Goal: Task Accomplishment & Management: Use online tool/utility

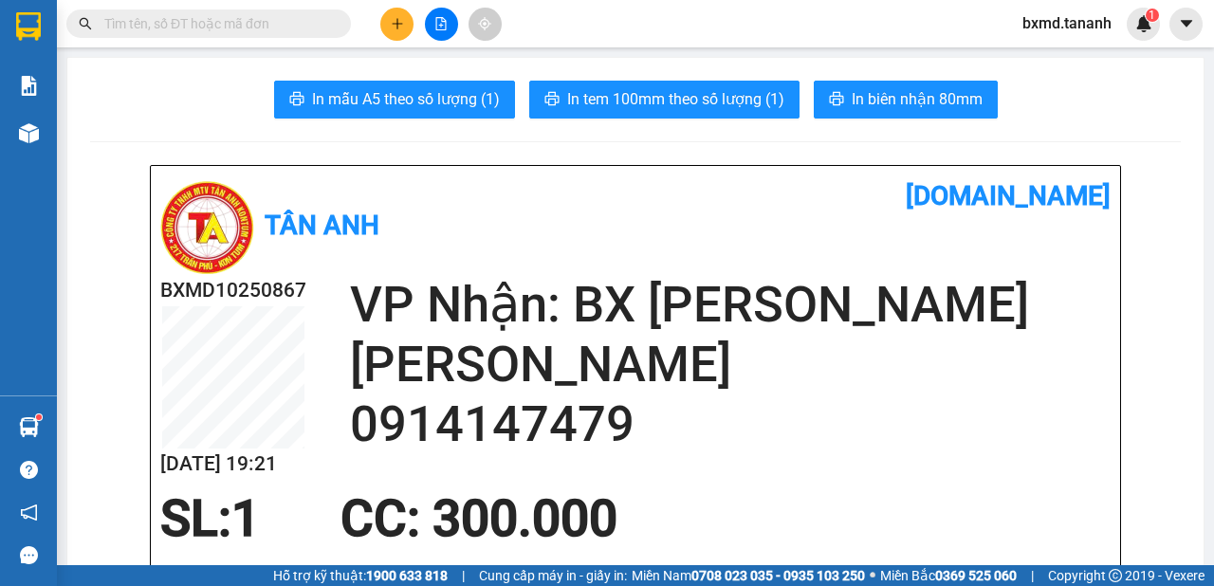
click at [395, 25] on icon "plus" at bounding box center [397, 23] width 13 height 13
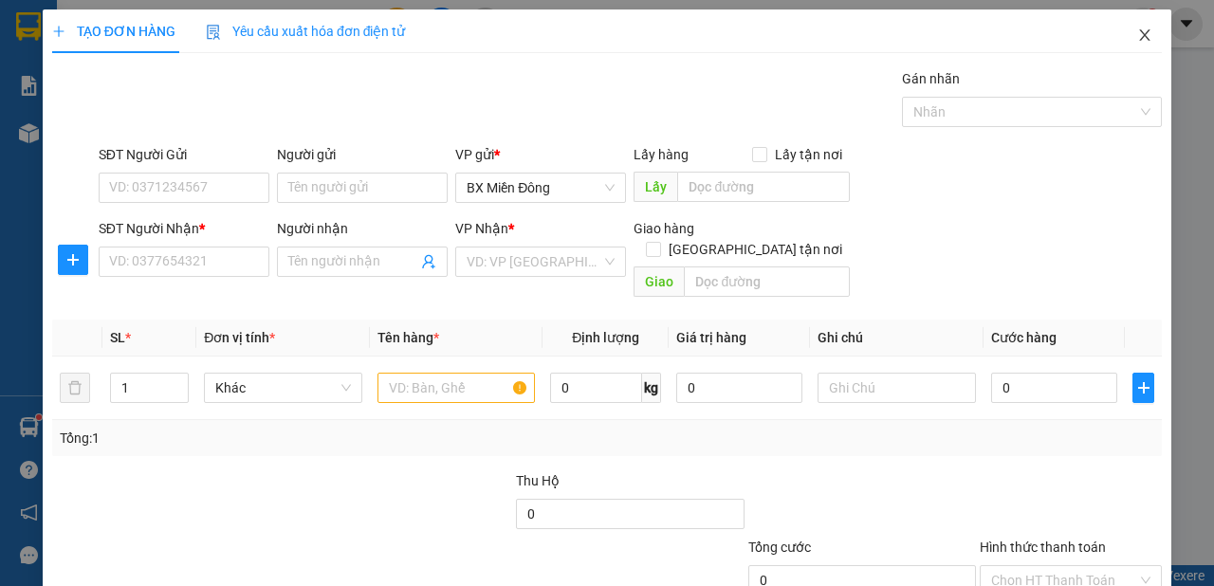
click at [1123, 43] on span "Close" at bounding box center [1144, 35] width 53 height 53
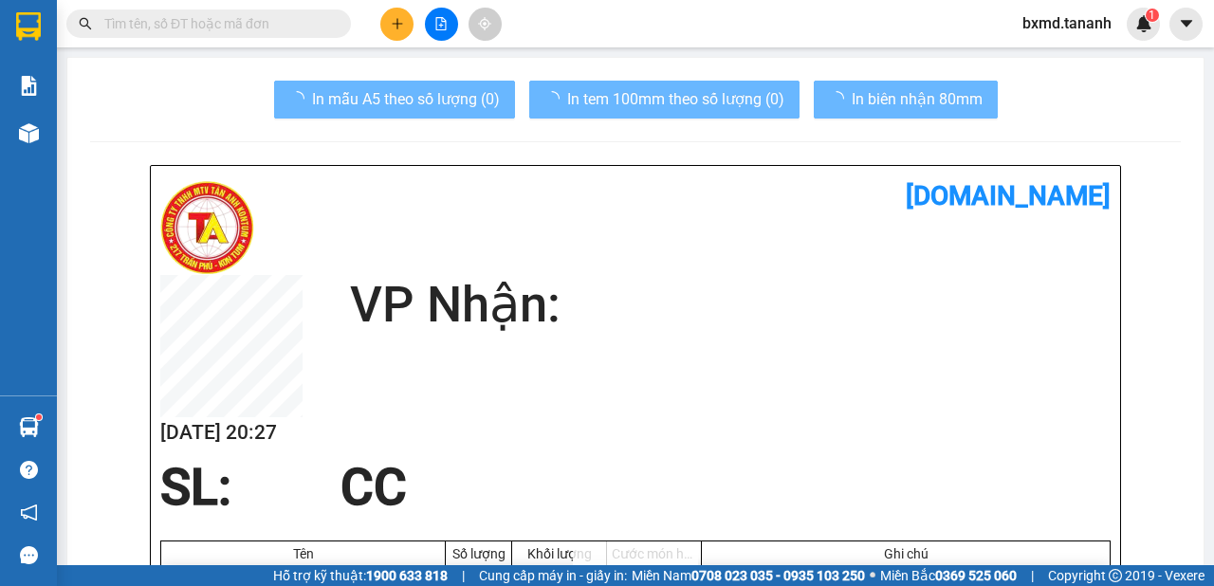
click at [15, 123] on div at bounding box center [28, 133] width 33 height 33
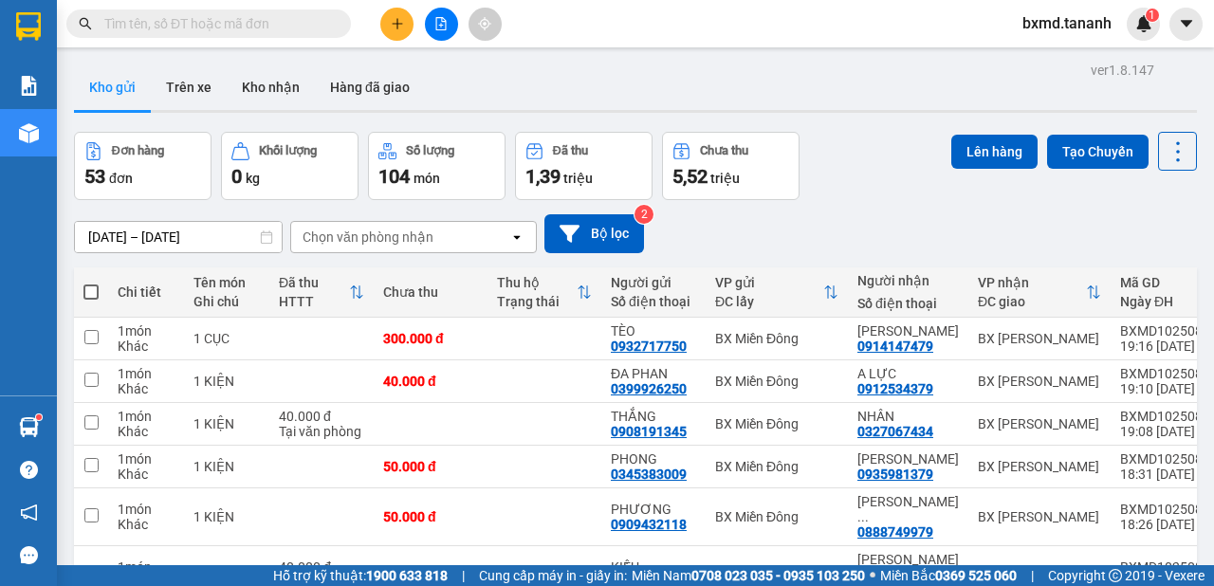
click at [88, 287] on span at bounding box center [90, 291] width 15 height 15
click at [91, 283] on input "checkbox" at bounding box center [91, 283] width 0 height 0
checkbox input "true"
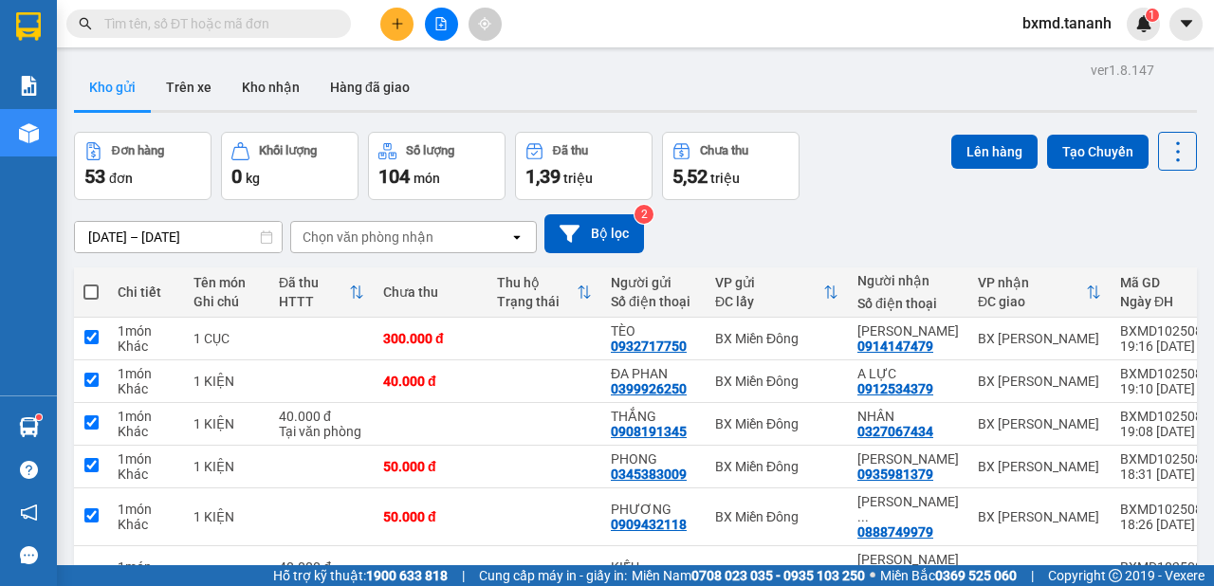
checkbox input "true"
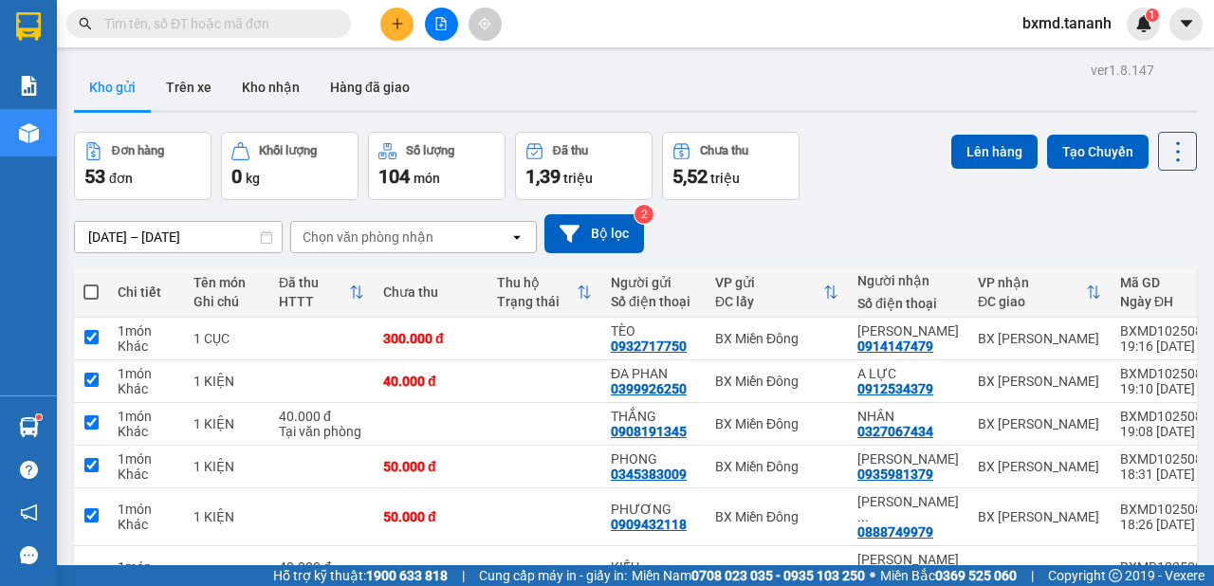
checkbox input "true"
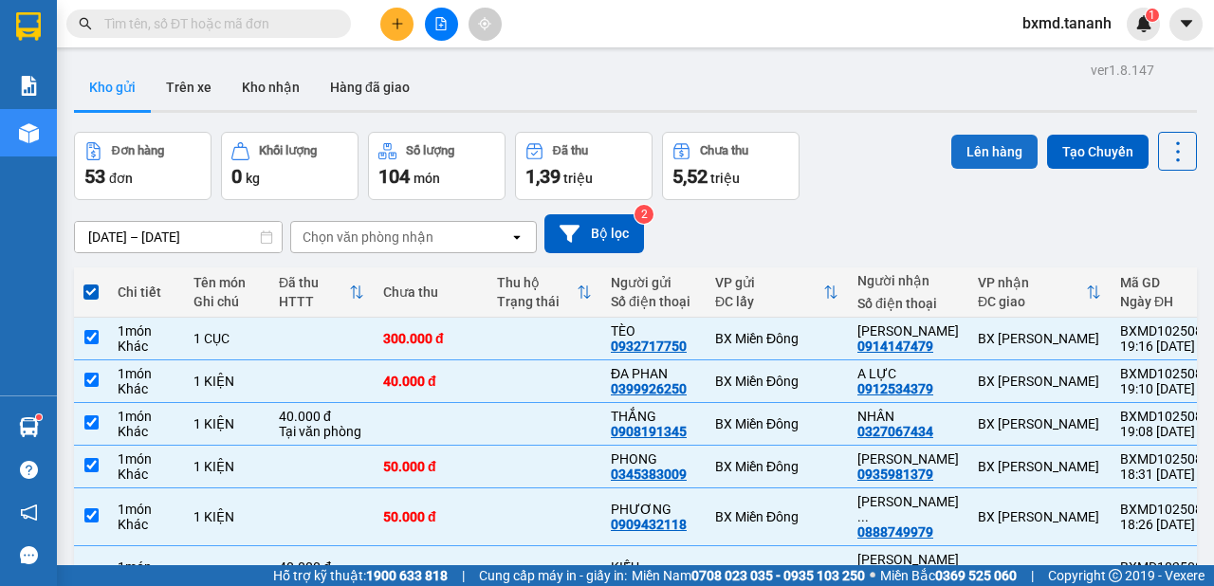
click at [999, 144] on button "Lên hàng" at bounding box center [994, 152] width 86 height 34
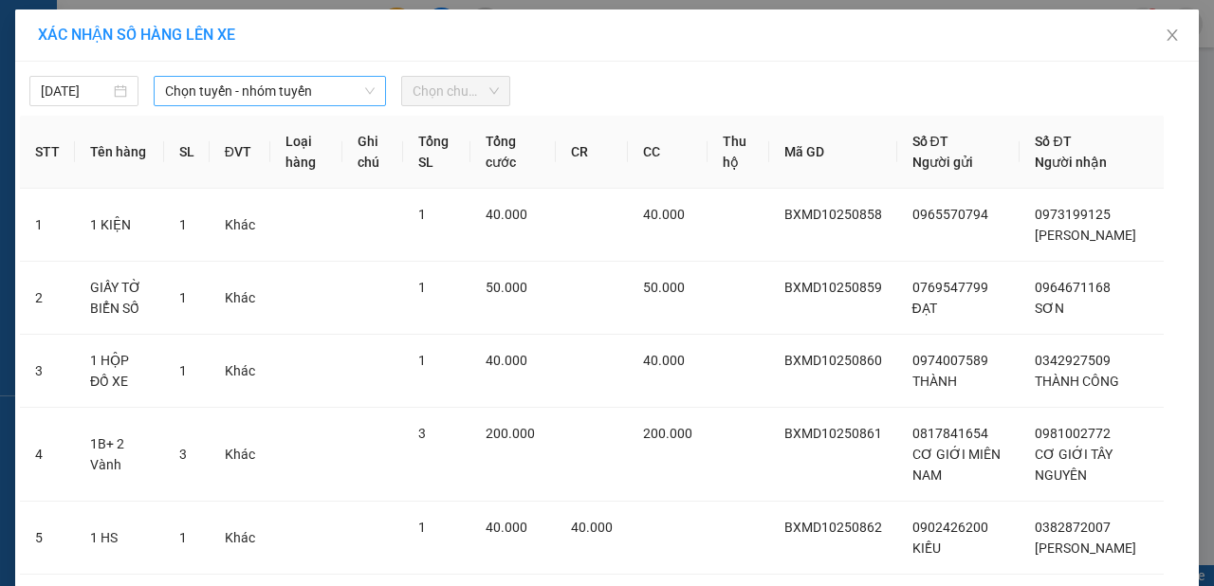
click at [248, 86] on span "Chọn tuyến - nhóm tuyến" at bounding box center [270, 91] width 210 height 28
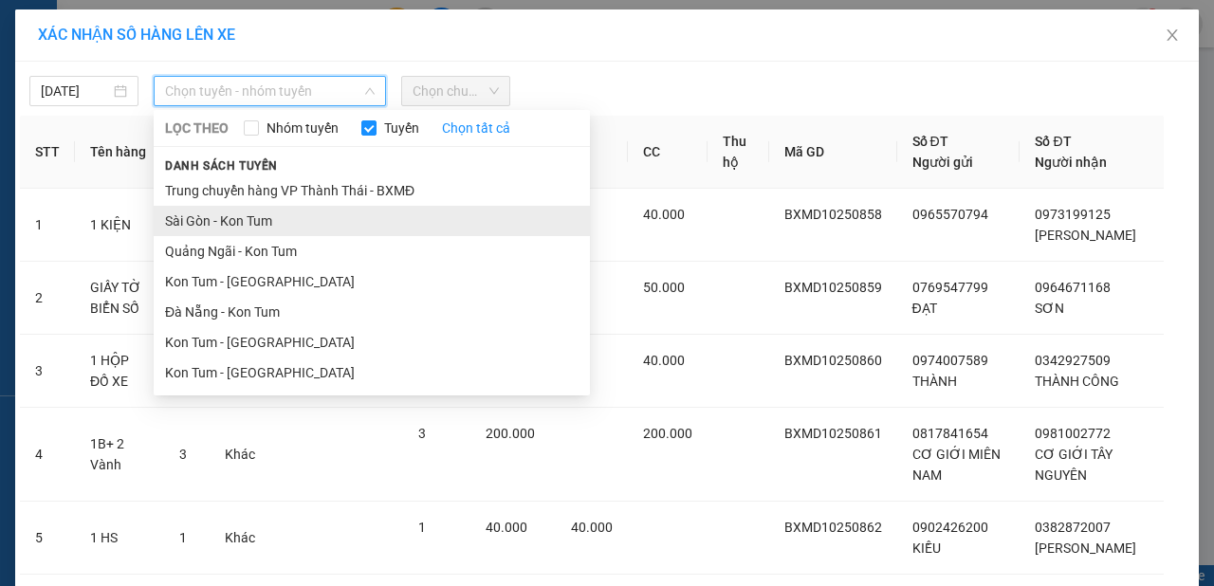
click at [302, 221] on li "Sài Gòn - Kon Tum" at bounding box center [372, 221] width 436 height 30
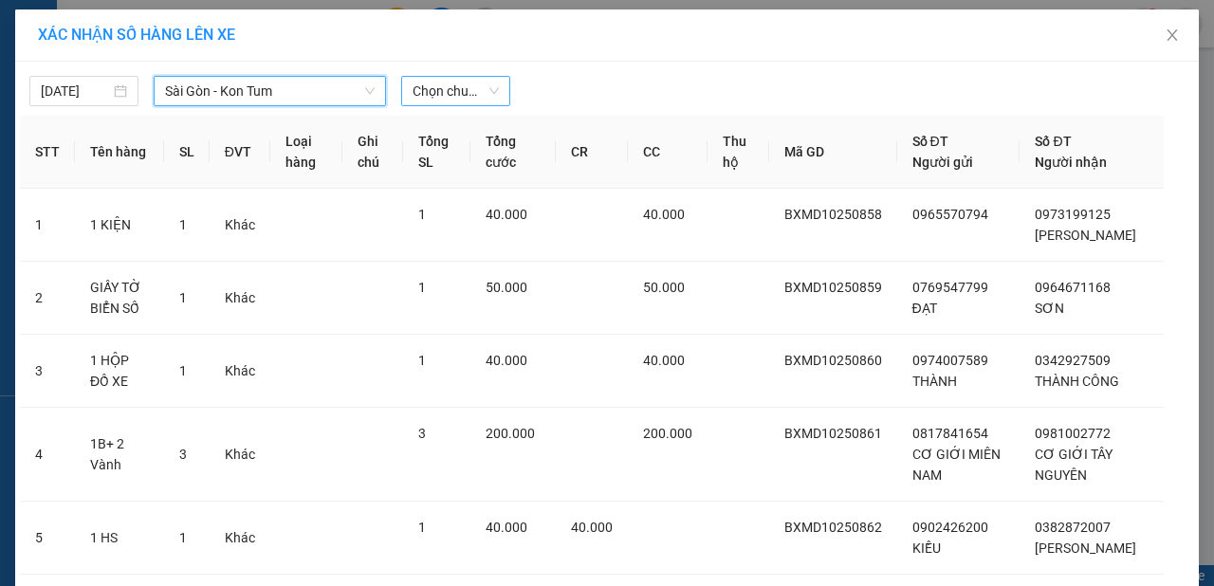
click at [465, 87] on span "Chọn chuyến" at bounding box center [455, 91] width 86 height 28
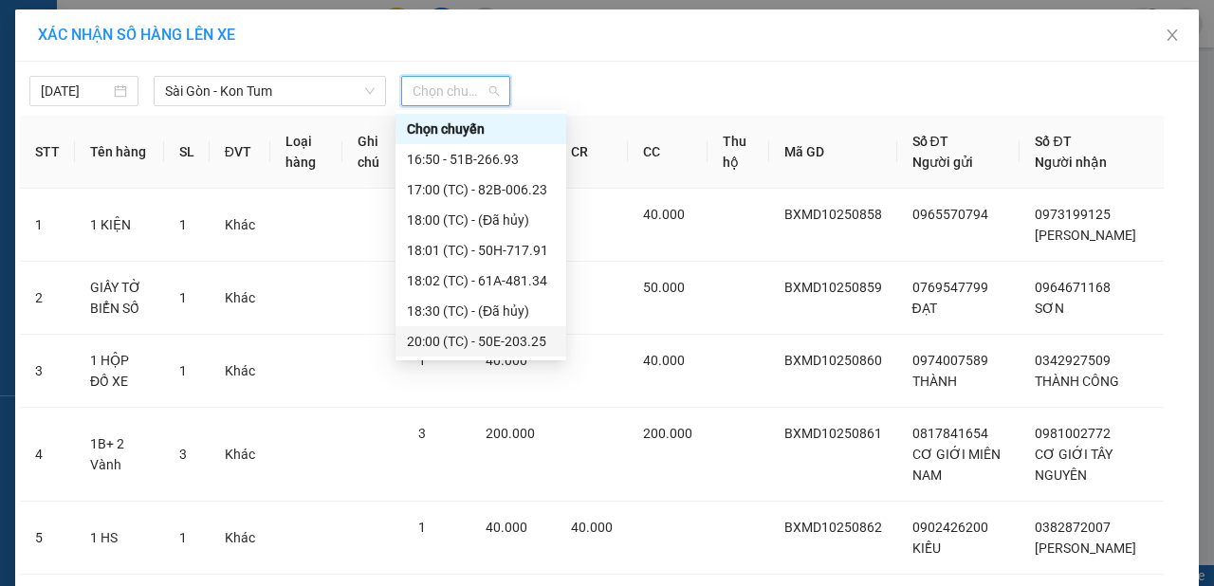
click at [508, 348] on div "20:00 (TC) - 50E-203.25" at bounding box center [481, 341] width 148 height 21
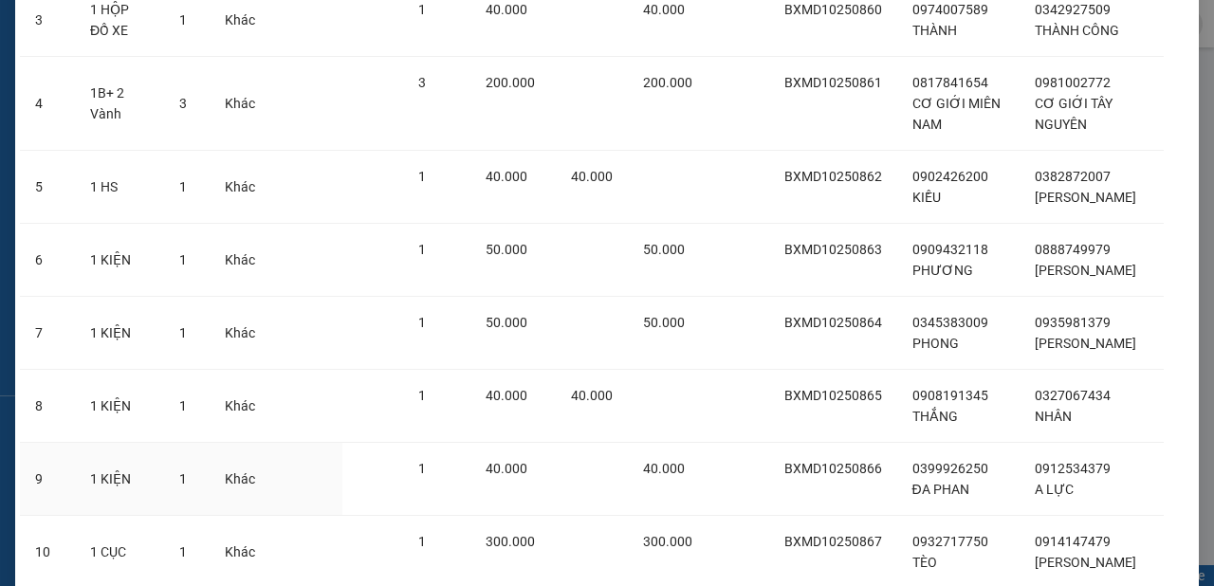
scroll to position [537, 0]
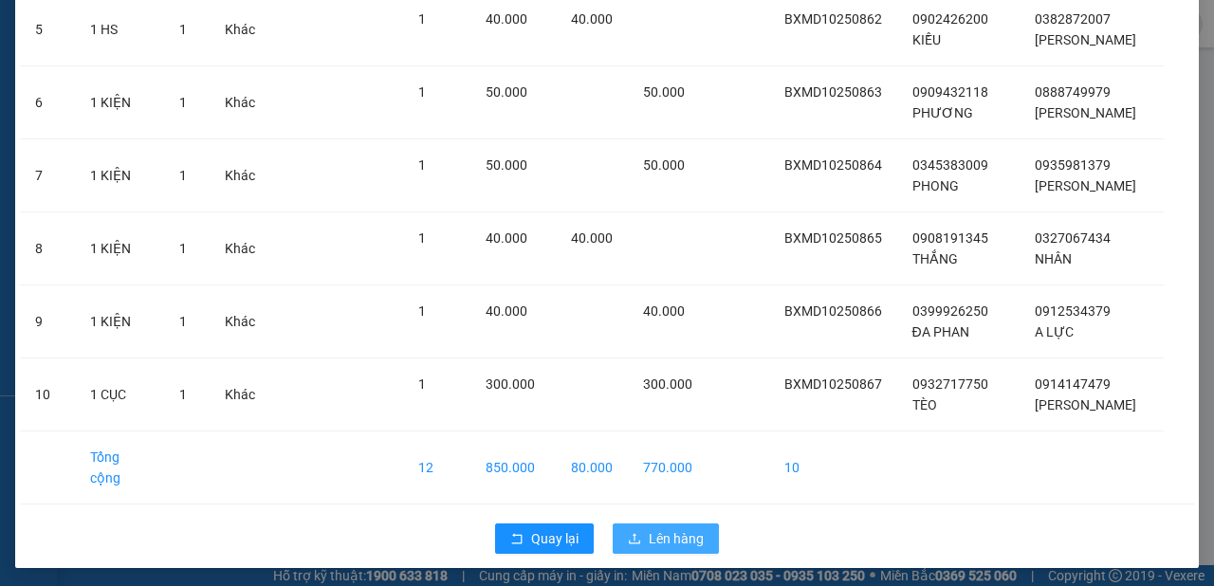
click at [674, 528] on span "Lên hàng" at bounding box center [676, 538] width 55 height 21
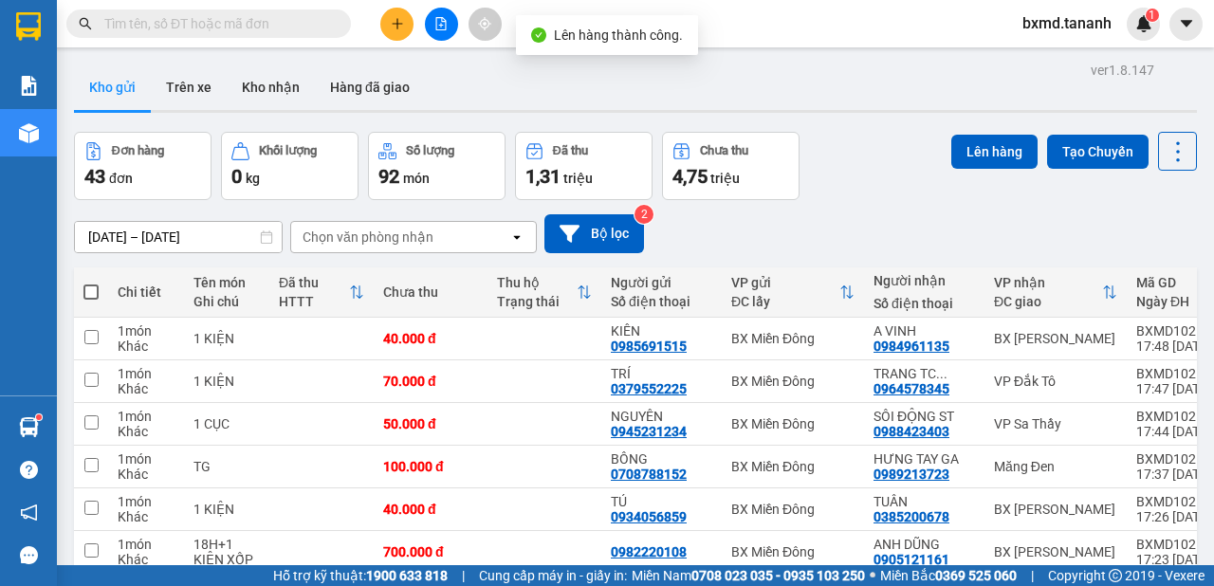
click at [88, 286] on span at bounding box center [90, 291] width 15 height 15
click at [91, 283] on input "checkbox" at bounding box center [91, 283] width 0 height 0
checkbox input "true"
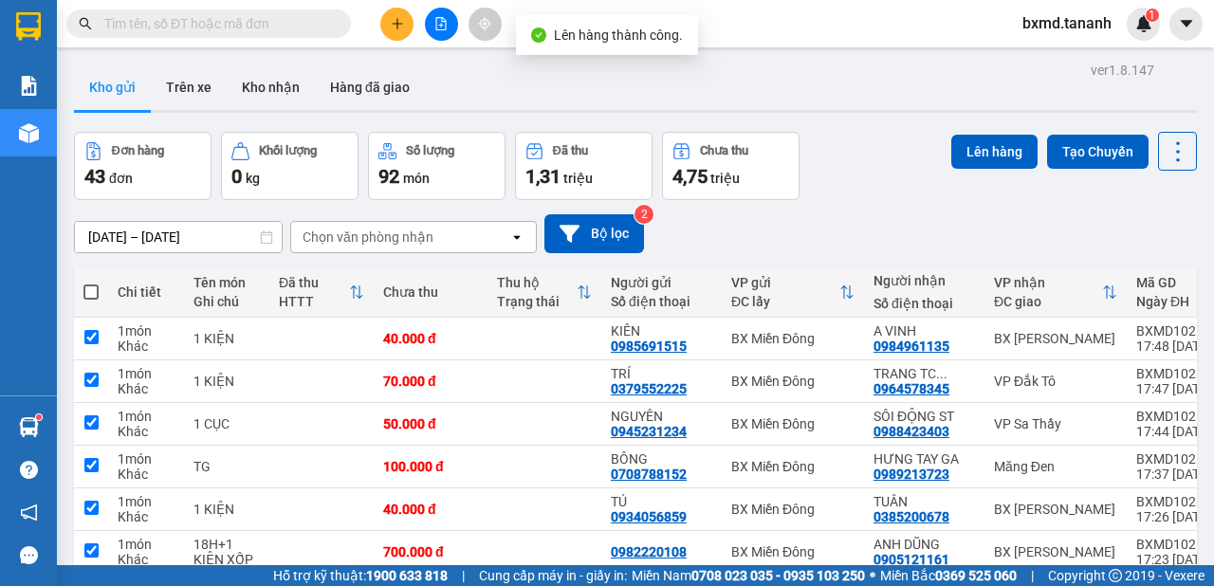
checkbox input "true"
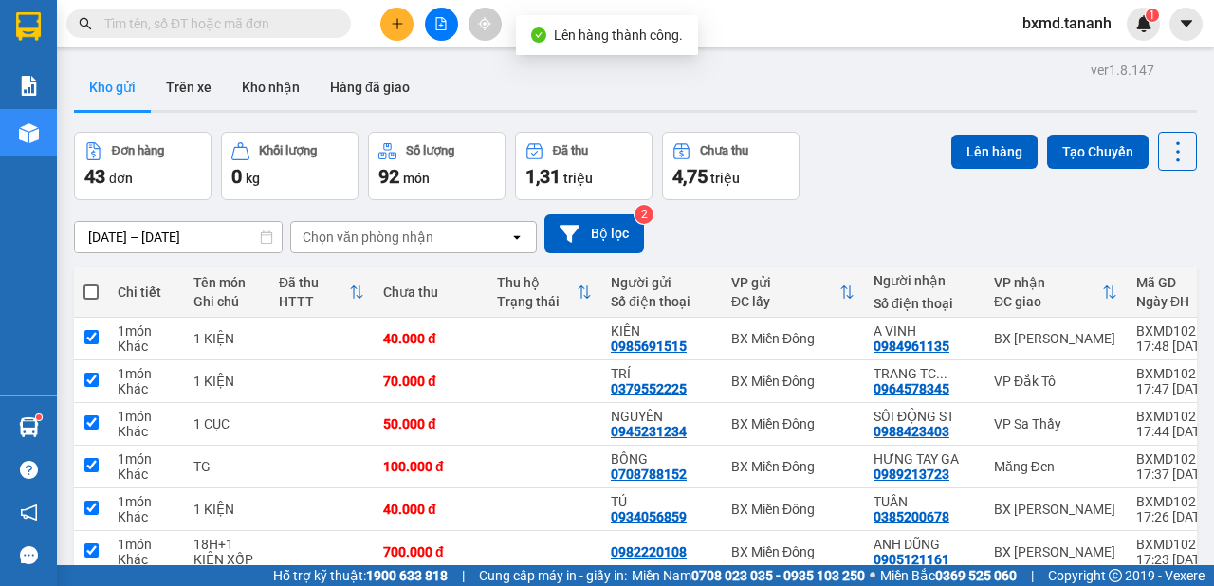
checkbox input "true"
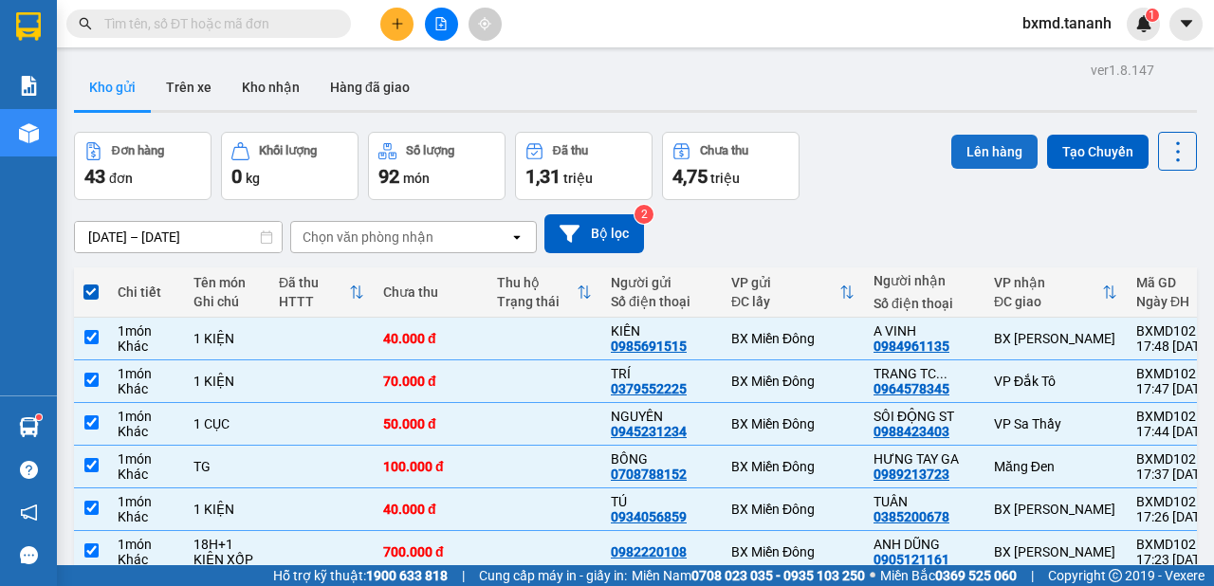
click at [977, 143] on button "Lên hàng" at bounding box center [994, 152] width 86 height 34
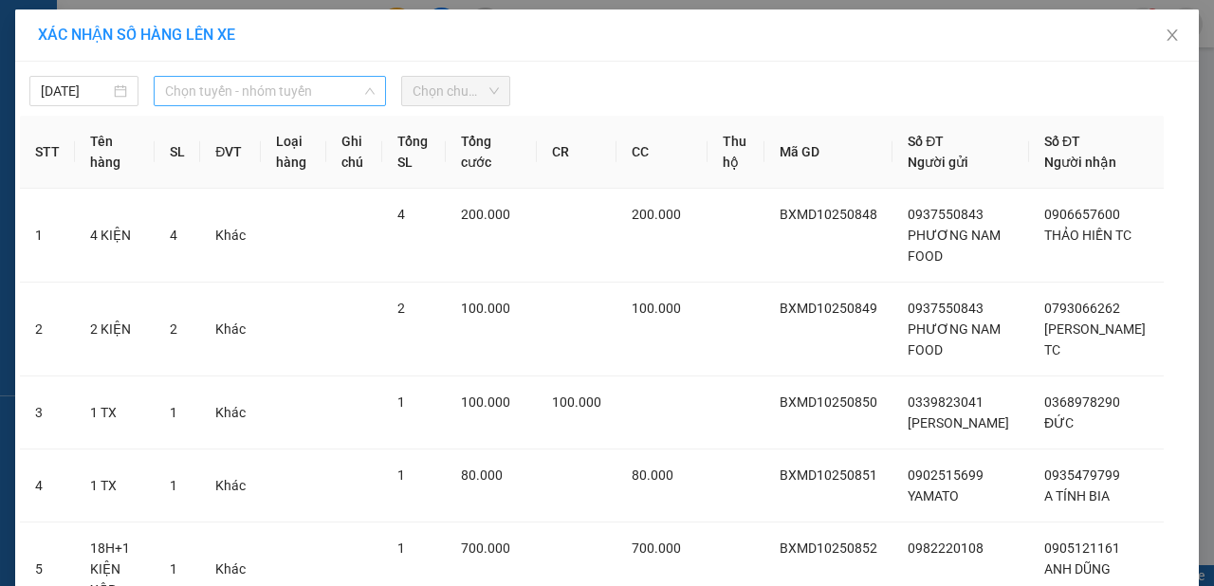
click at [288, 85] on span "Chọn tuyến - nhóm tuyến" at bounding box center [270, 91] width 210 height 28
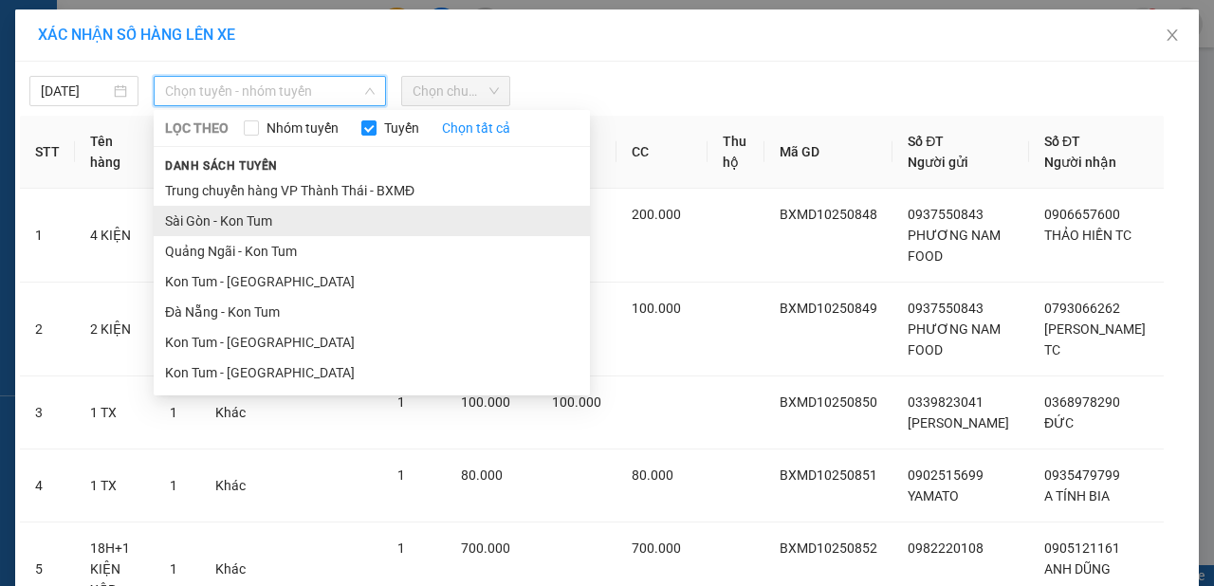
click at [250, 210] on li "Sài Gòn - Kon Tum" at bounding box center [372, 221] width 436 height 30
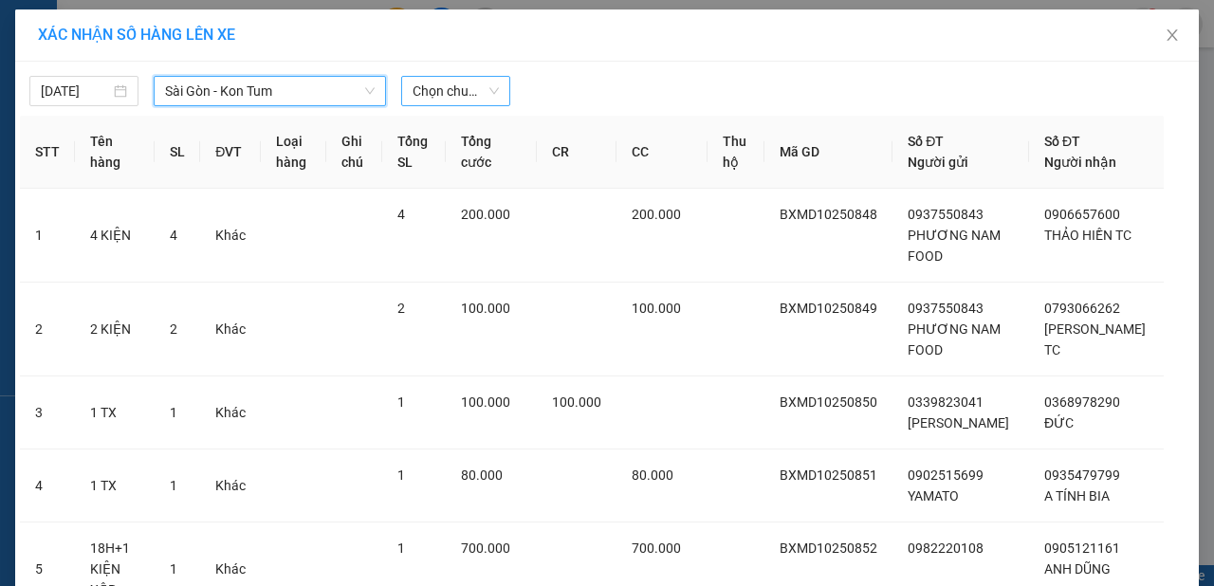
click at [474, 87] on span "Chọn chuyến" at bounding box center [455, 91] width 86 height 28
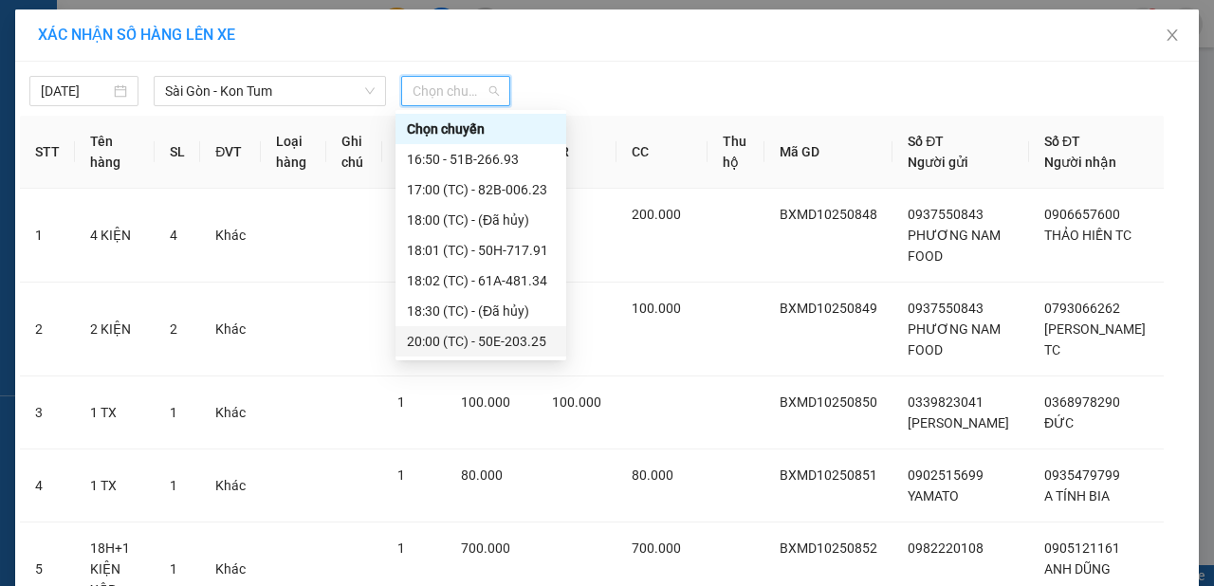
click at [518, 338] on div "20:00 (TC) - 50E-203.25" at bounding box center [481, 341] width 148 height 21
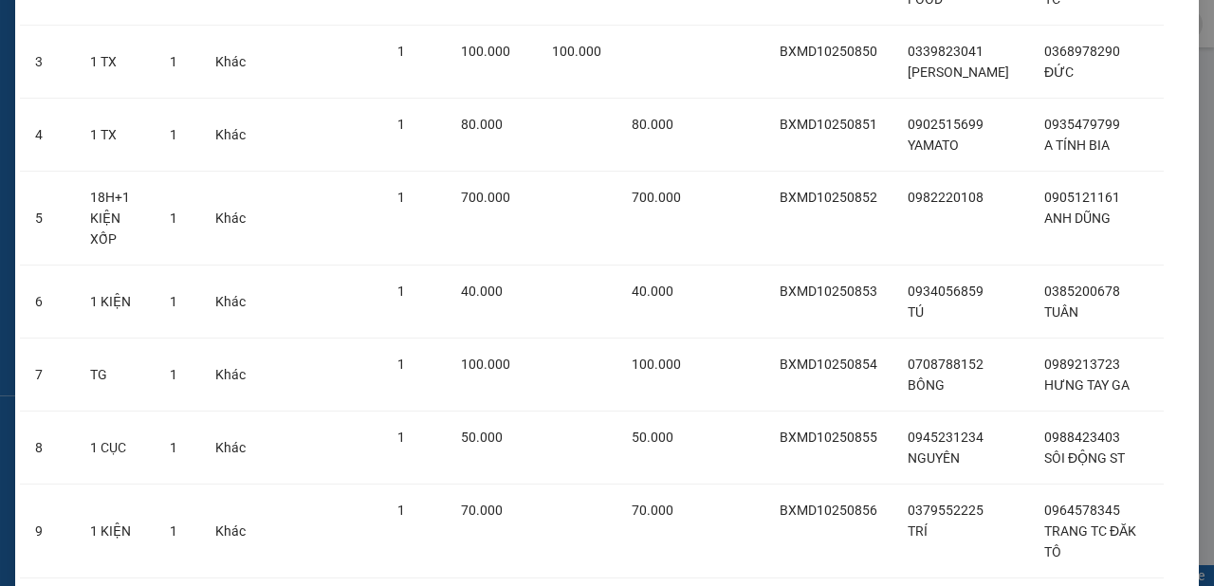
scroll to position [558, 0]
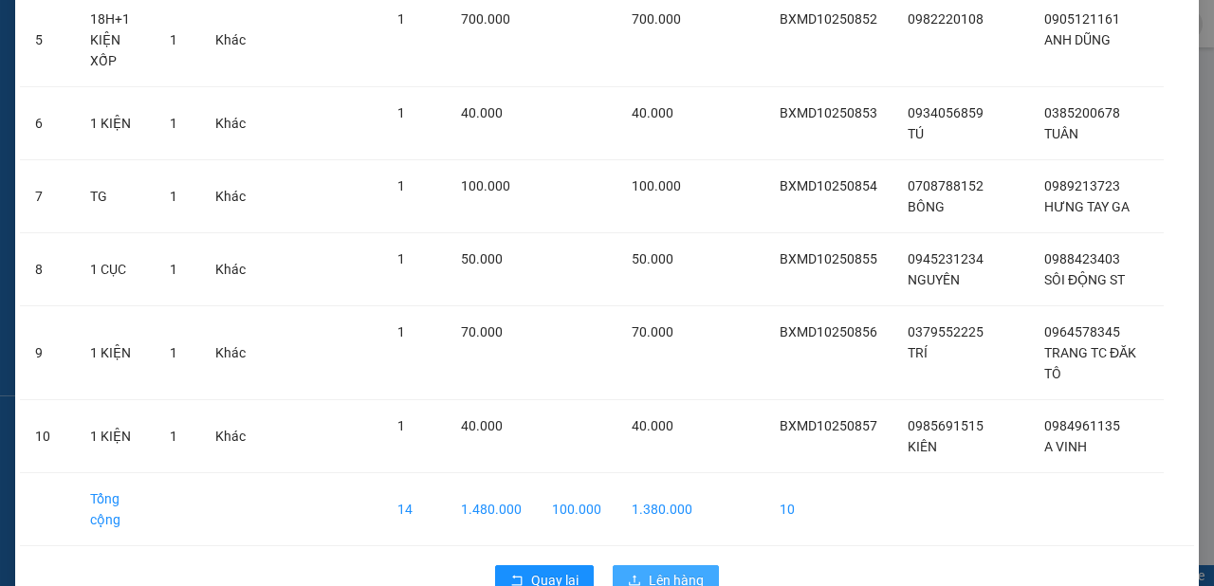
click at [692, 570] on span "Lên hàng" at bounding box center [676, 580] width 55 height 21
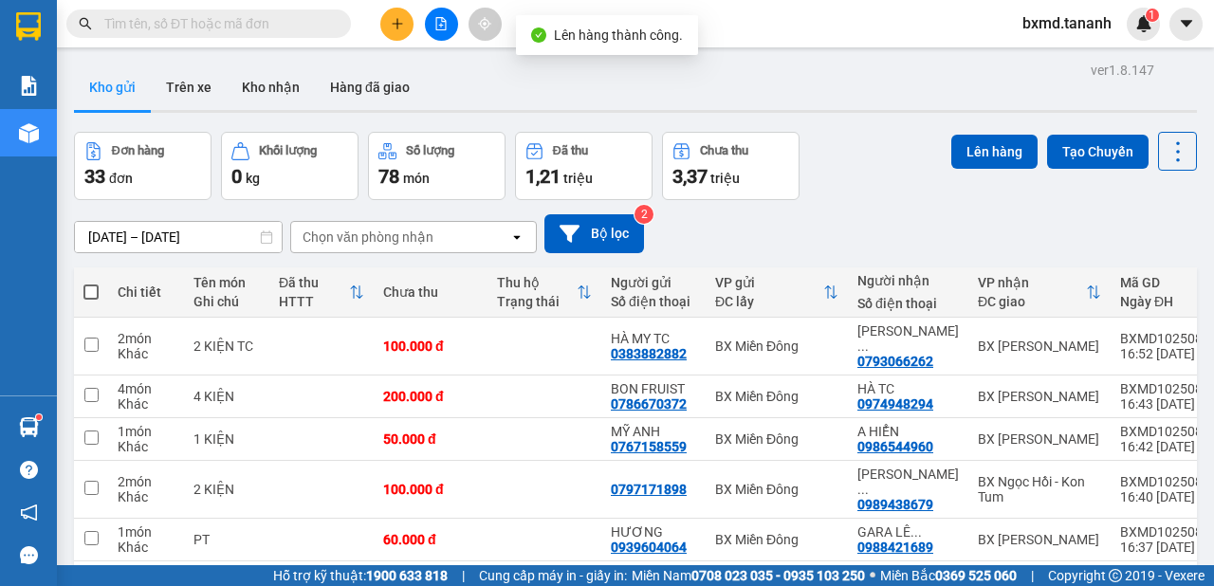
click at [96, 284] on span at bounding box center [90, 291] width 15 height 15
click at [91, 283] on input "checkbox" at bounding box center [91, 283] width 0 height 0
checkbox input "true"
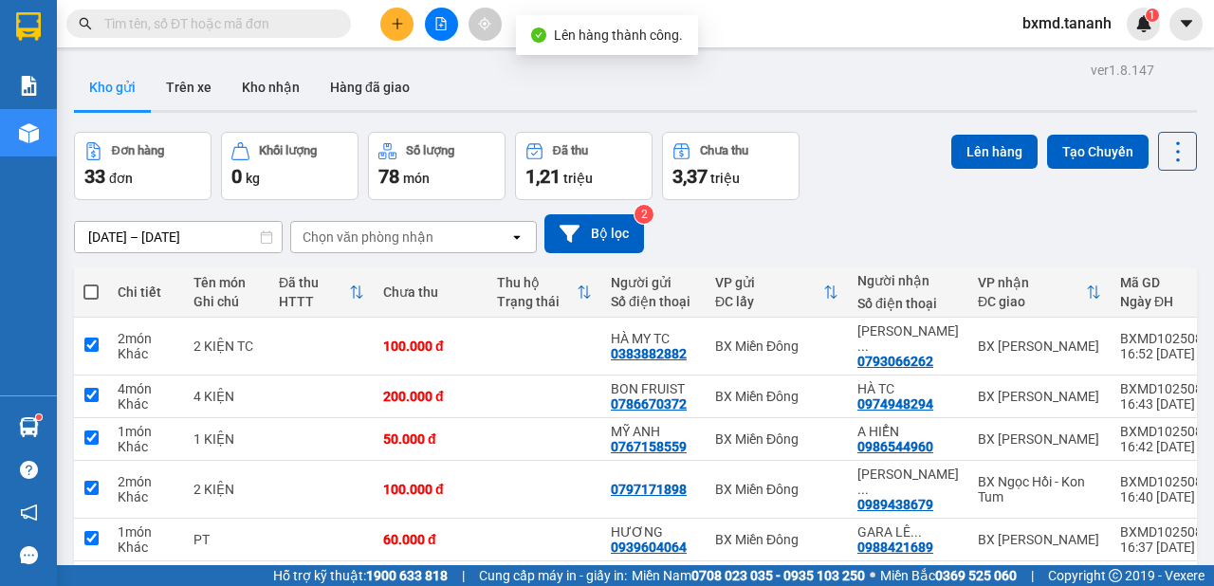
checkbox input "true"
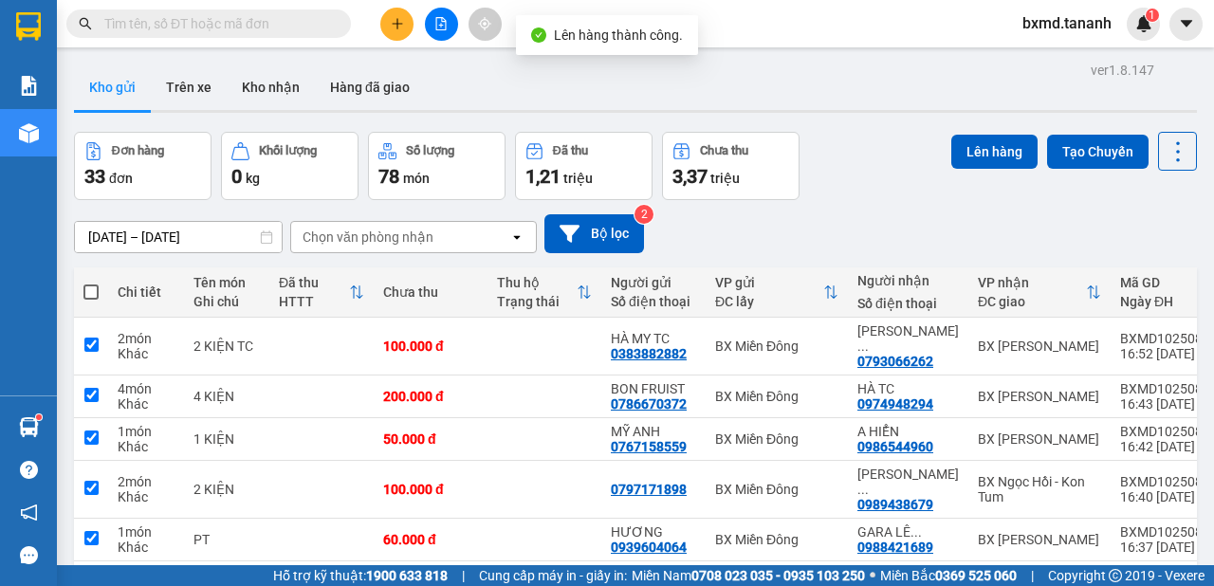
checkbox input "true"
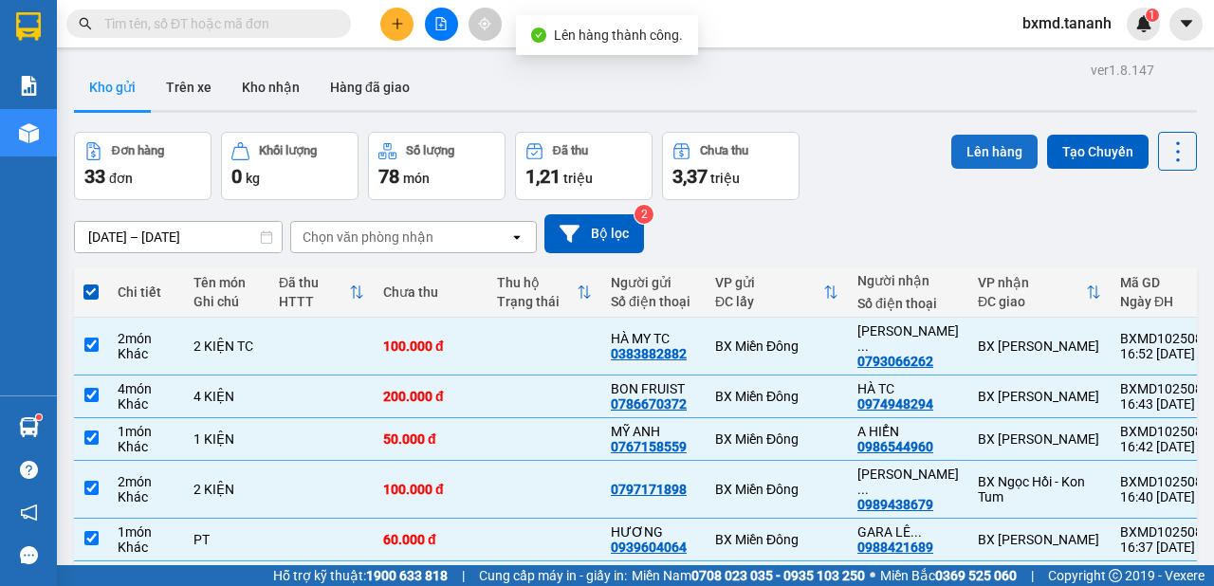
click at [971, 154] on button "Lên hàng" at bounding box center [994, 152] width 86 height 34
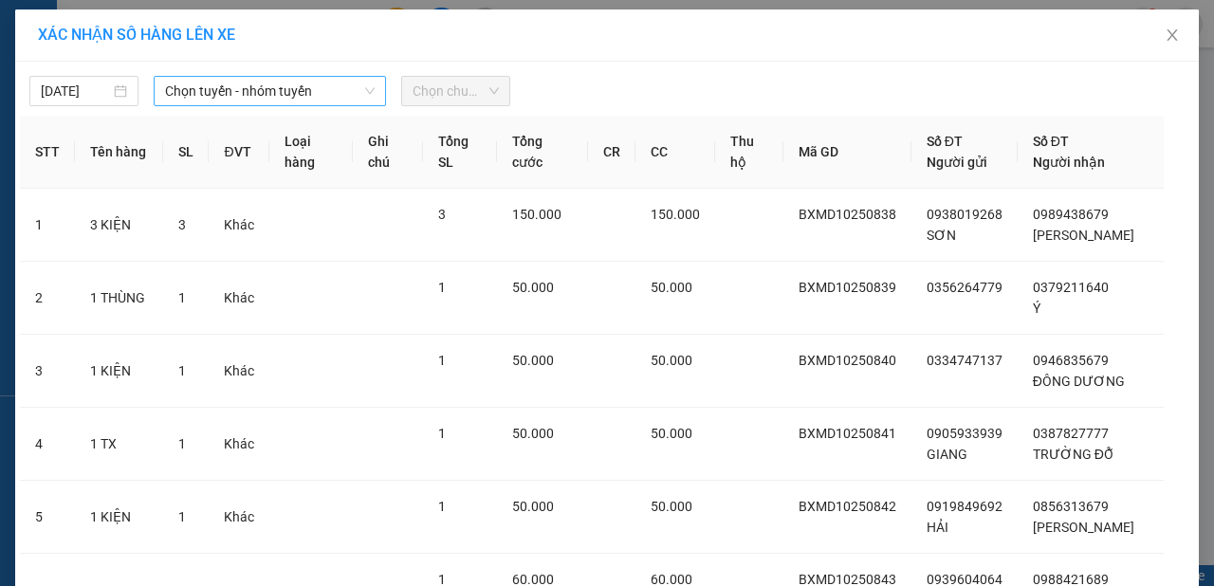
click at [314, 77] on span "Chọn tuyến - nhóm tuyến" at bounding box center [270, 91] width 210 height 28
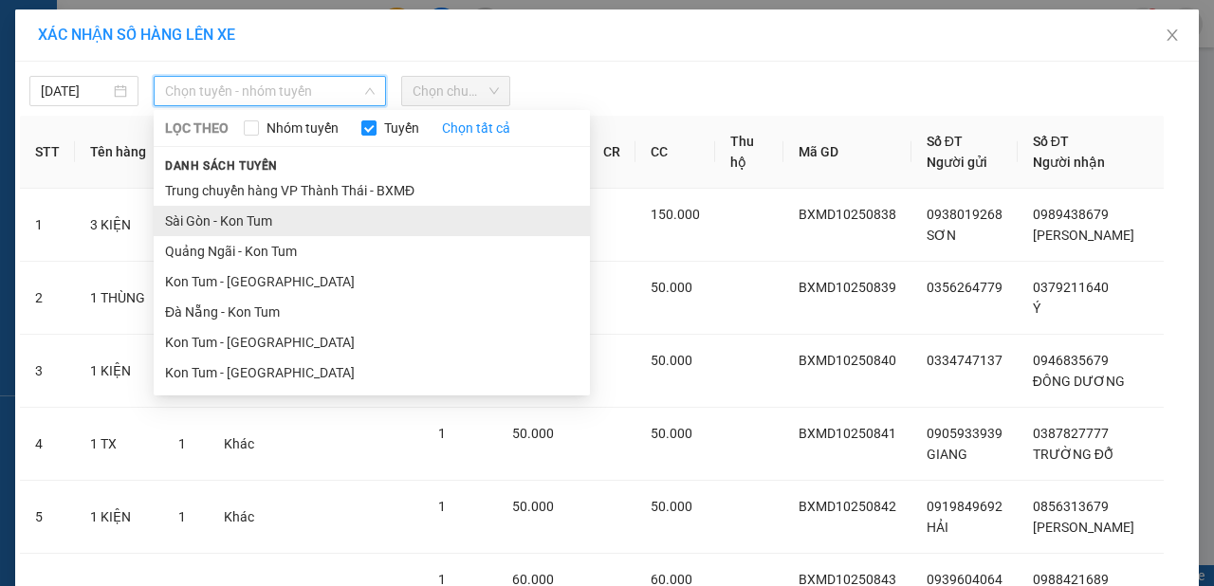
click at [311, 212] on li "Sài Gòn - Kon Tum" at bounding box center [372, 221] width 436 height 30
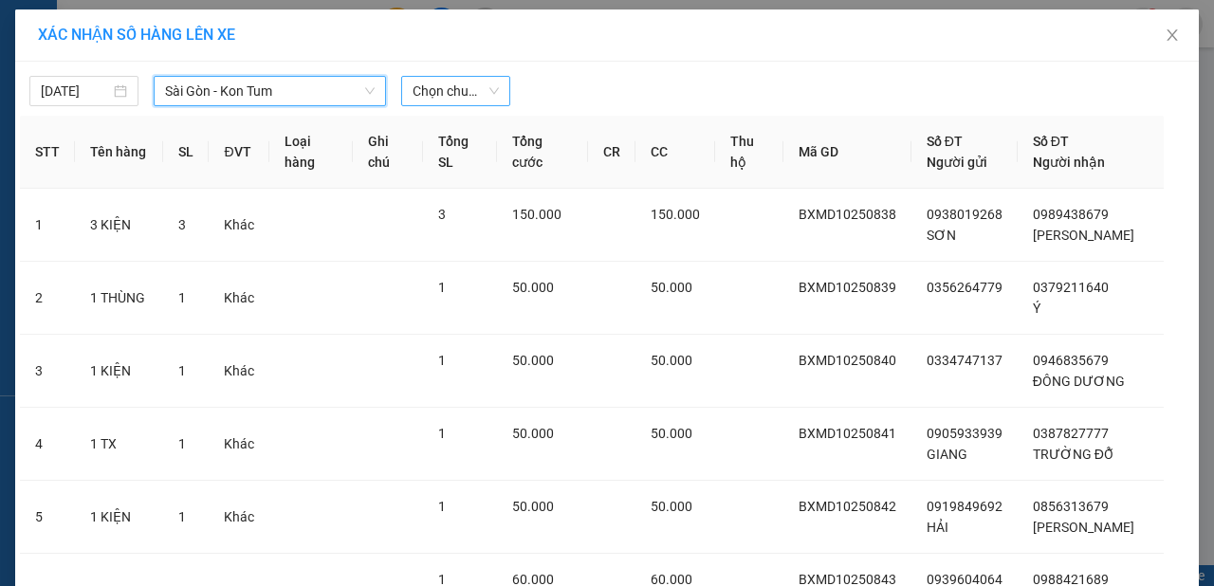
click at [476, 89] on span "Chọn chuyến" at bounding box center [455, 91] width 86 height 28
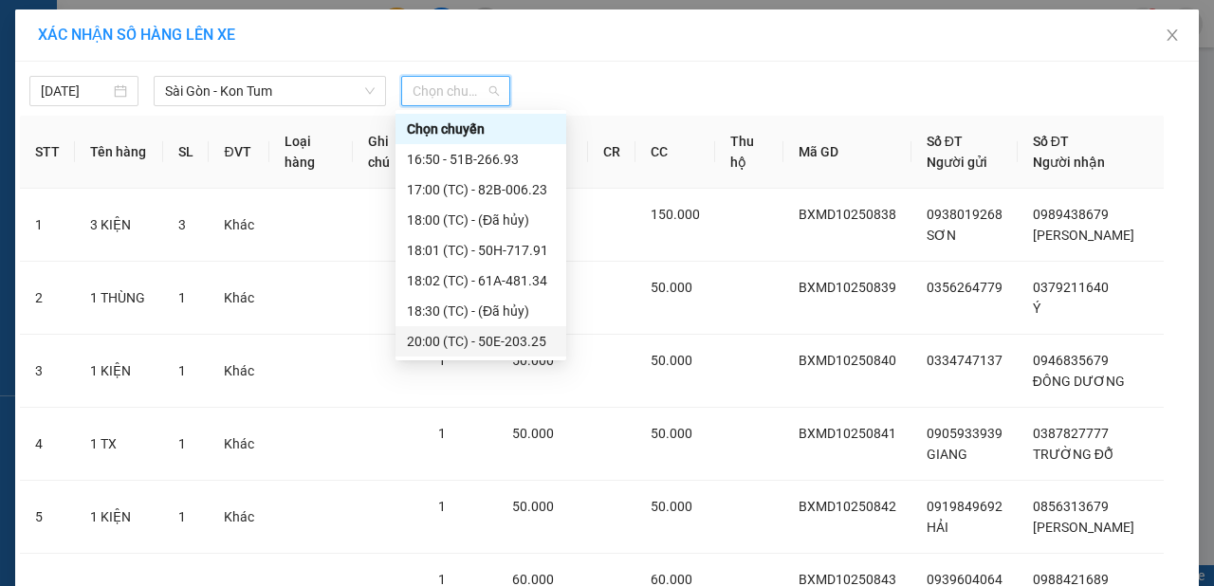
click at [520, 331] on div "20:00 (TC) - 50E-203.25" at bounding box center [481, 341] width 148 height 21
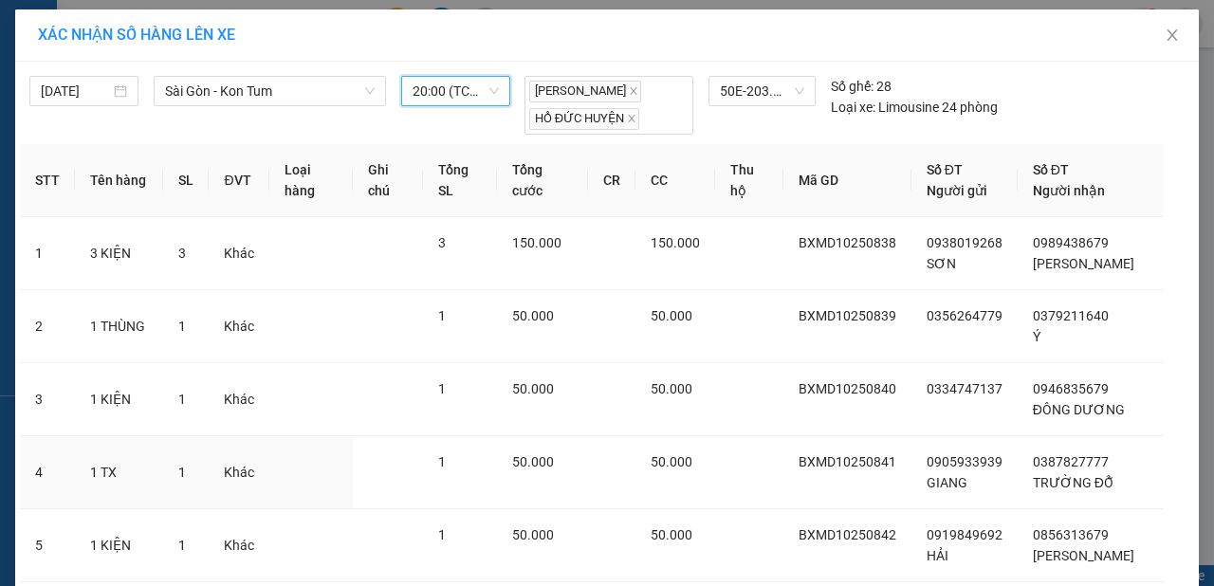
scroll to position [531, 0]
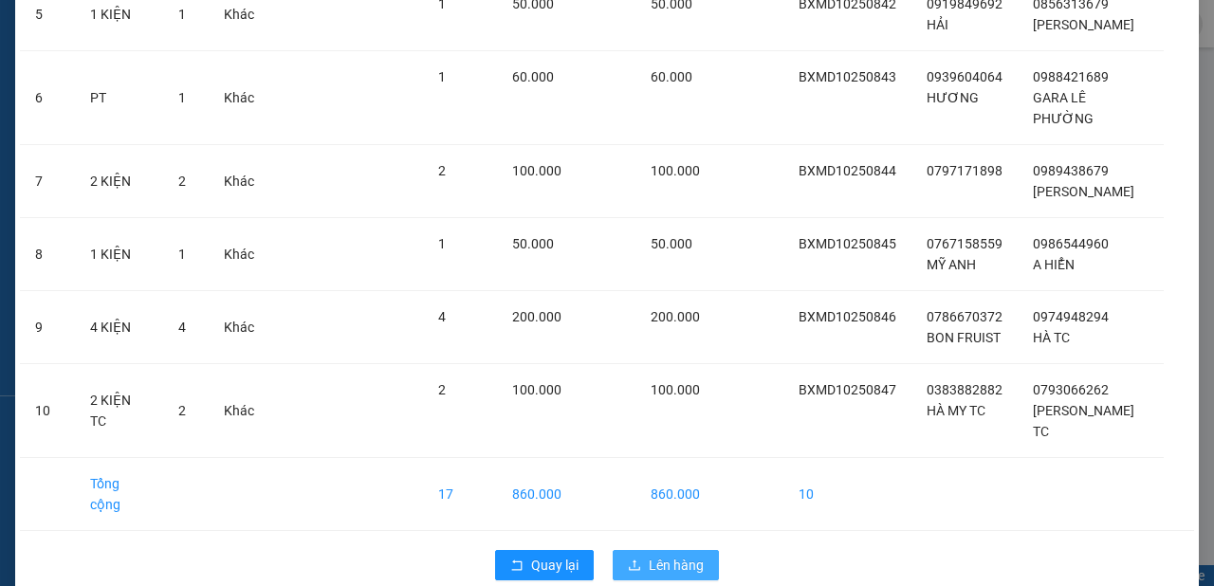
click at [670, 558] on span "Lên hàng" at bounding box center [676, 565] width 55 height 21
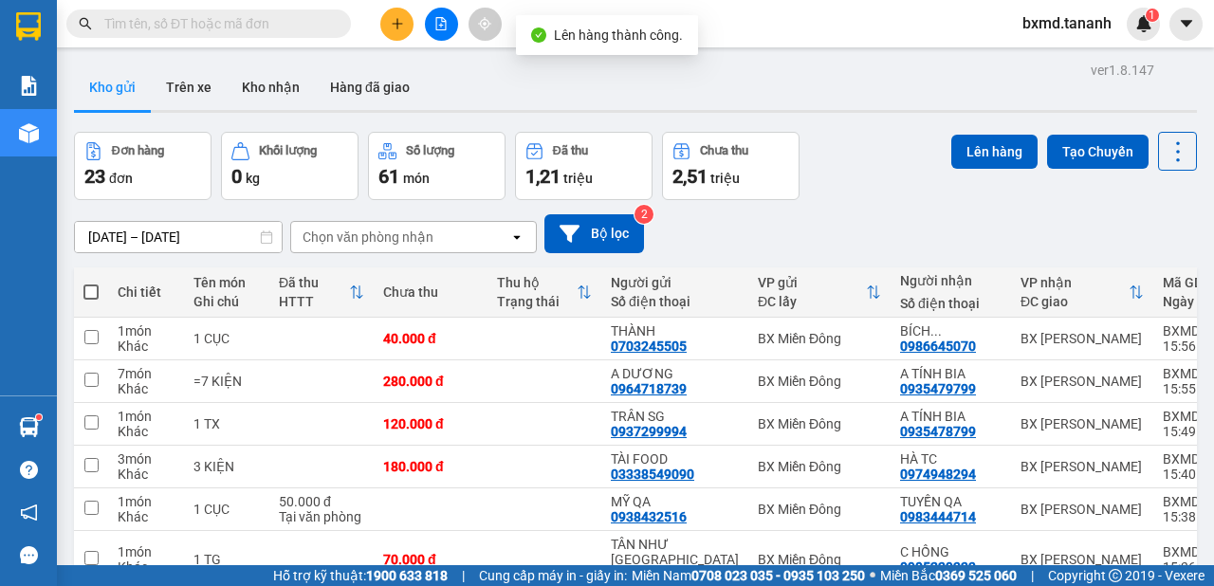
click at [92, 289] on span at bounding box center [90, 291] width 15 height 15
click at [91, 283] on input "checkbox" at bounding box center [91, 283] width 0 height 0
checkbox input "true"
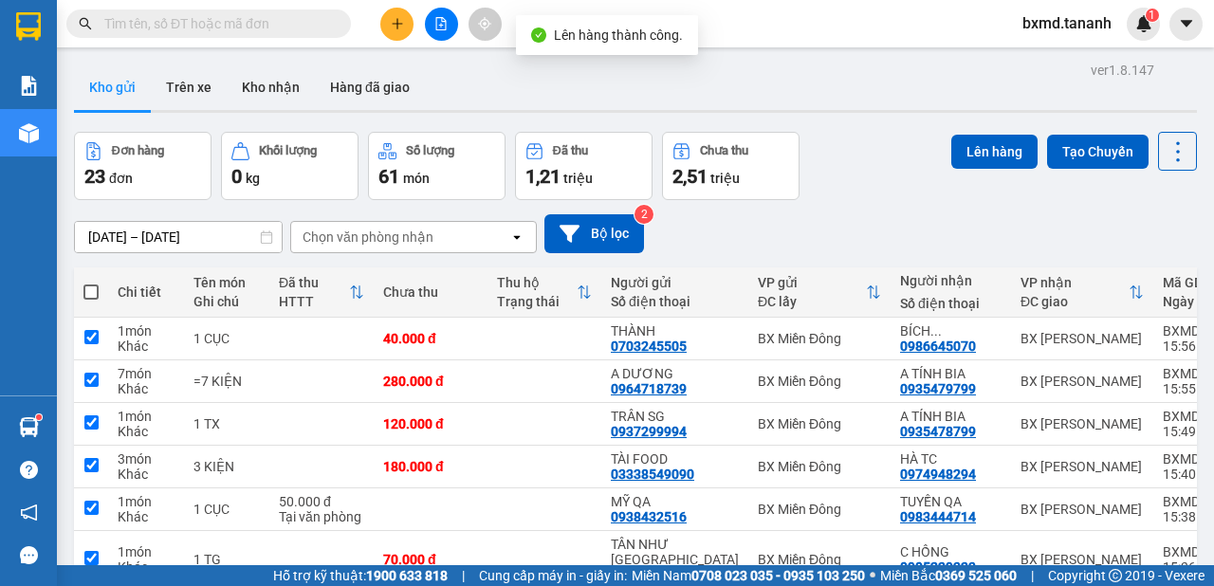
checkbox input "true"
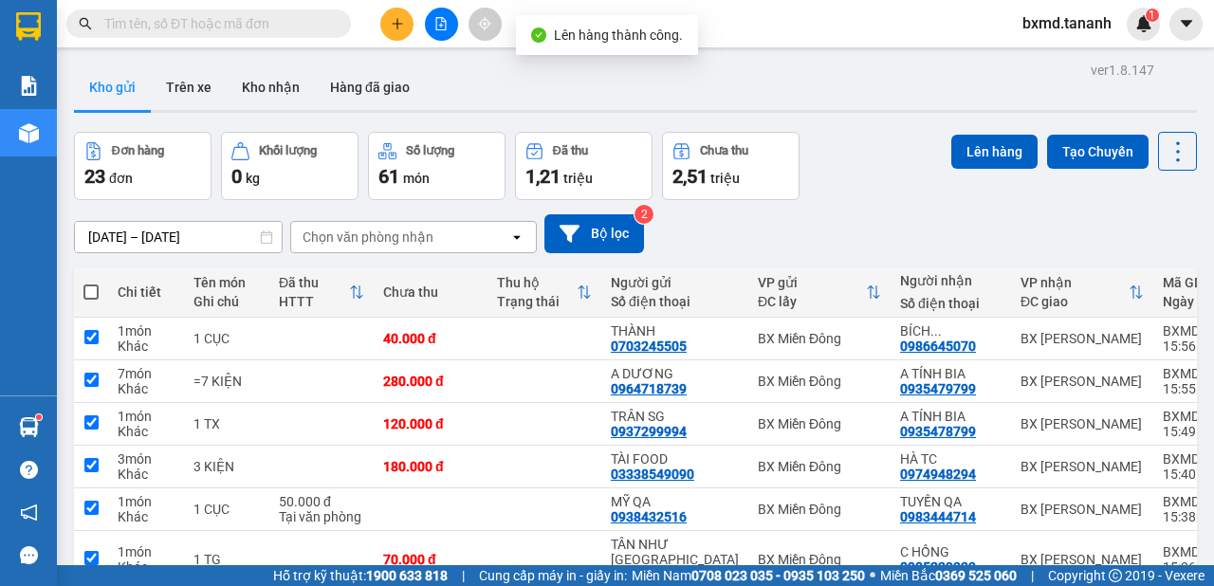
checkbox input "true"
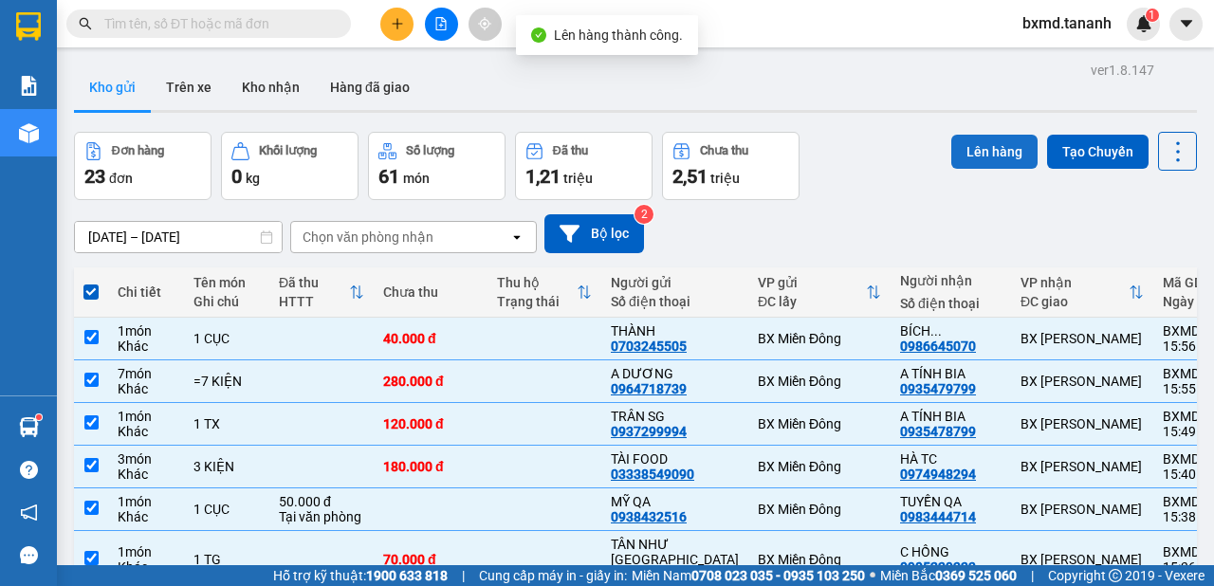
click at [1000, 151] on button "Lên hàng" at bounding box center [994, 152] width 86 height 34
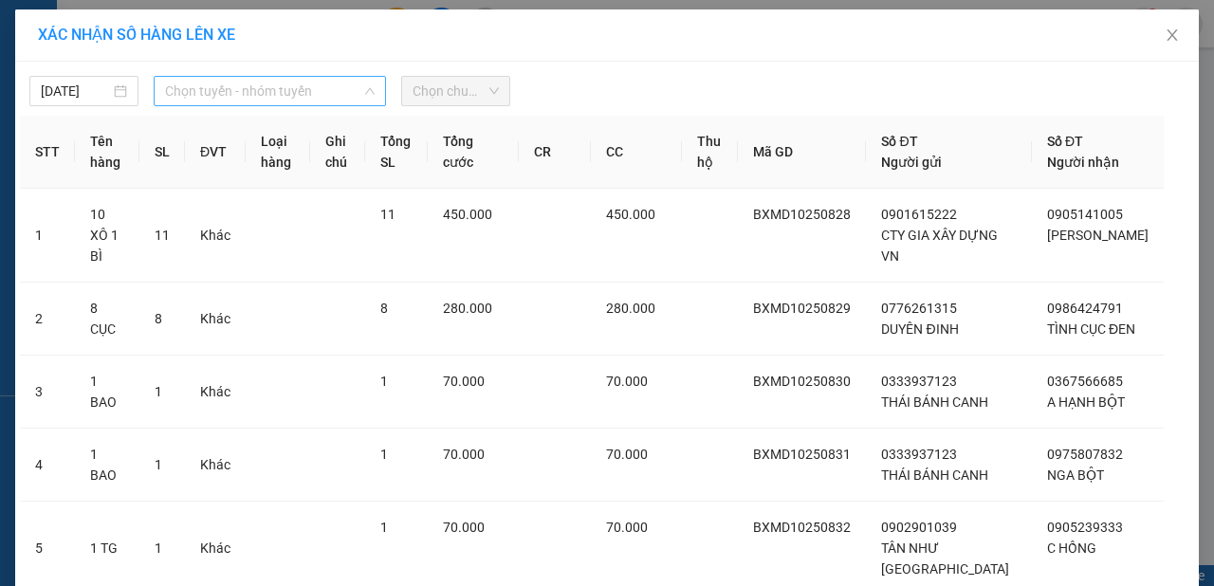
click at [296, 78] on span "Chọn tuyến - nhóm tuyến" at bounding box center [270, 91] width 210 height 28
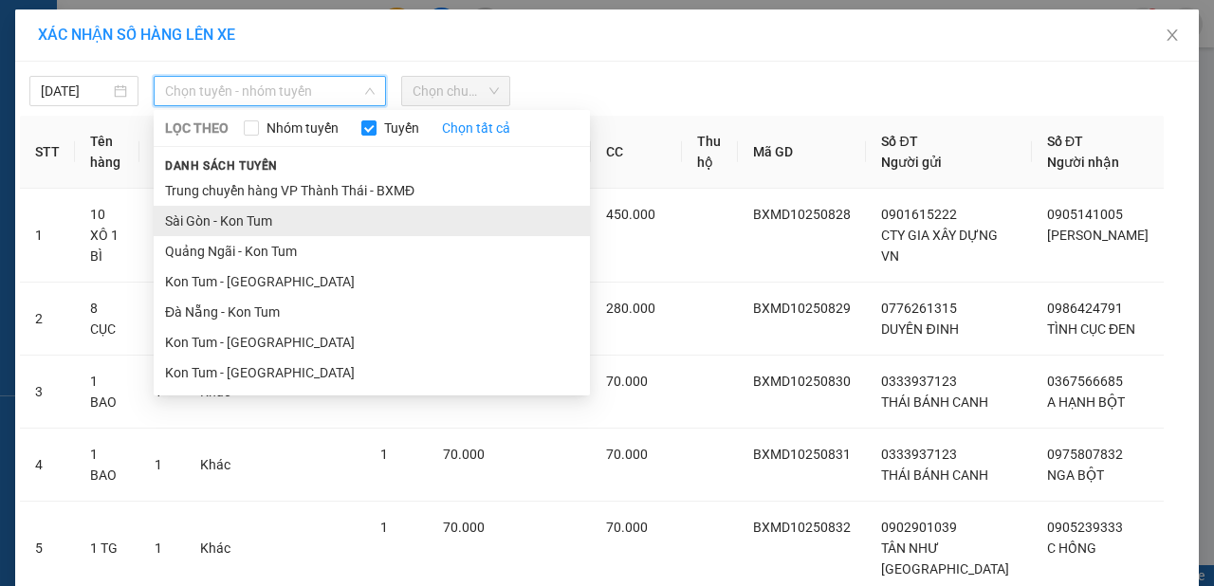
click at [251, 216] on li "Sài Gòn - Kon Tum" at bounding box center [372, 221] width 436 height 30
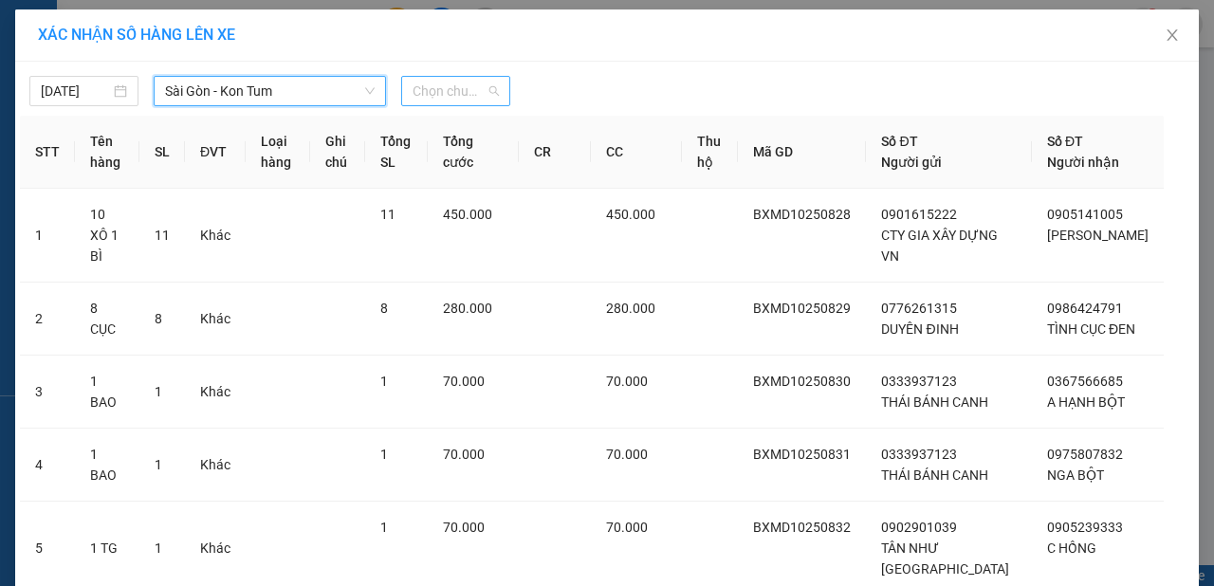
click at [459, 94] on span "Chọn chuyến" at bounding box center [455, 91] width 86 height 28
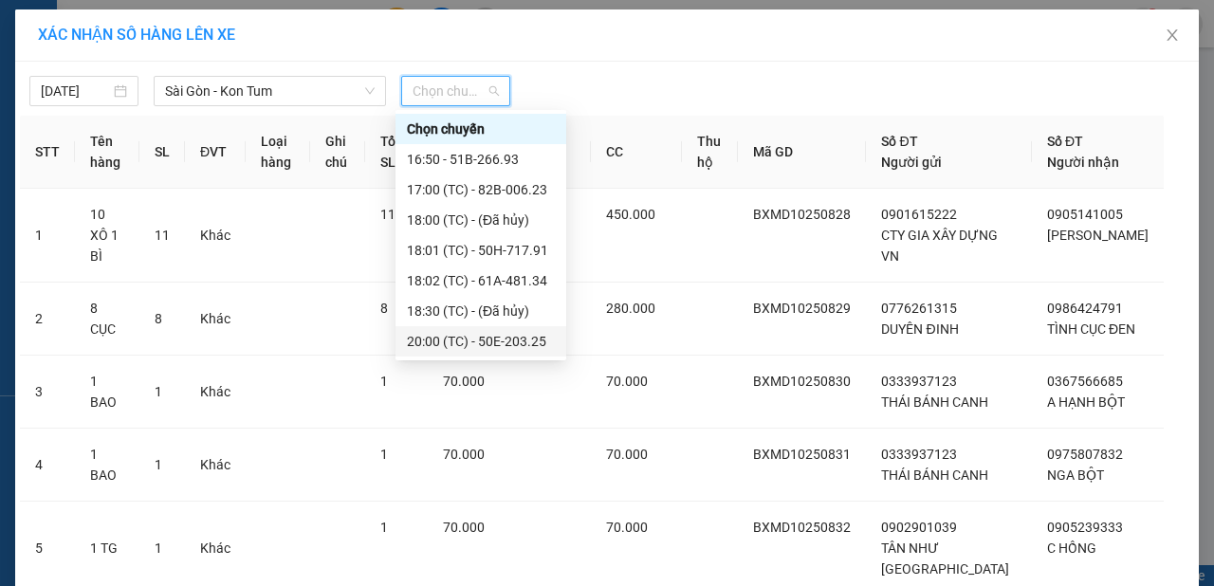
click at [520, 338] on div "20:00 (TC) - 50E-203.25" at bounding box center [481, 341] width 148 height 21
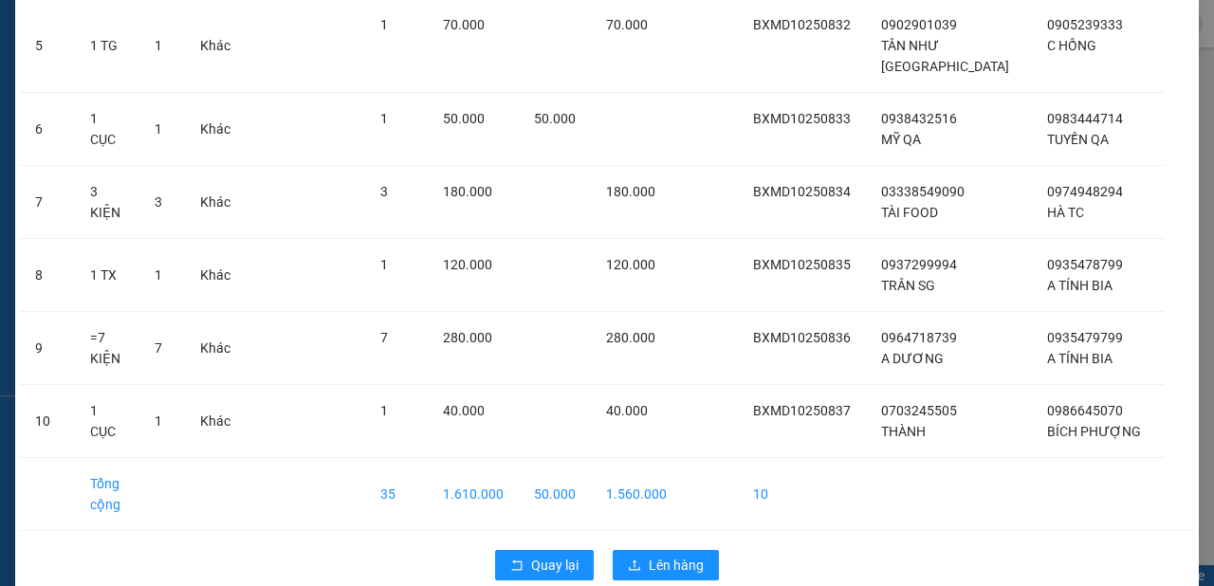
scroll to position [578, 0]
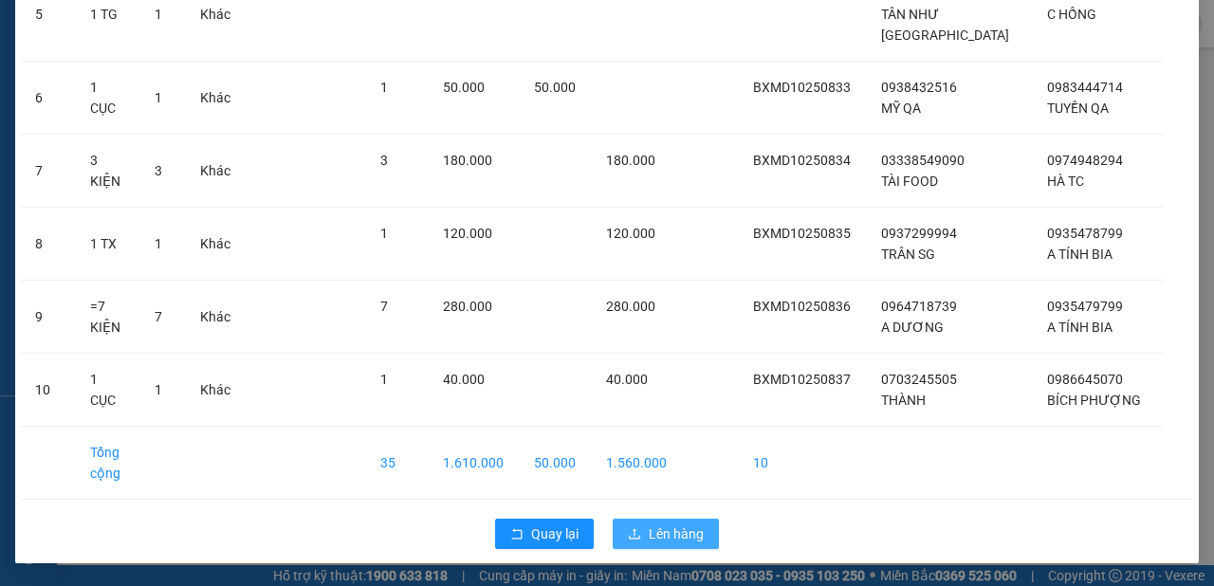
click at [649, 529] on span "Lên hàng" at bounding box center [676, 533] width 55 height 21
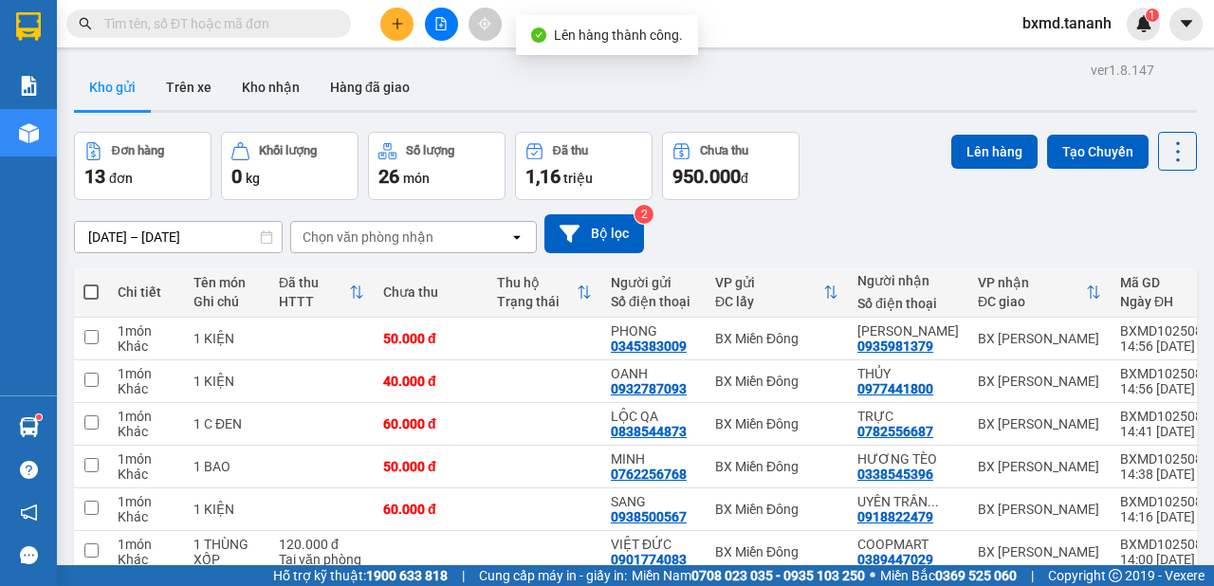
click at [91, 290] on span at bounding box center [90, 291] width 15 height 15
click at [91, 283] on input "checkbox" at bounding box center [91, 283] width 0 height 0
checkbox input "true"
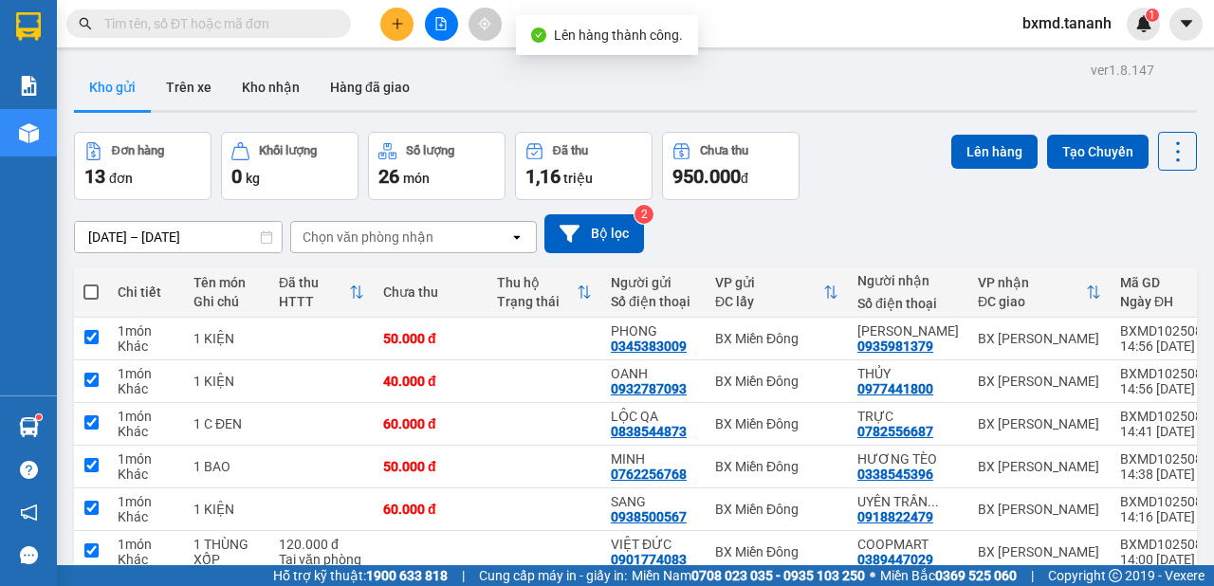
checkbox input "true"
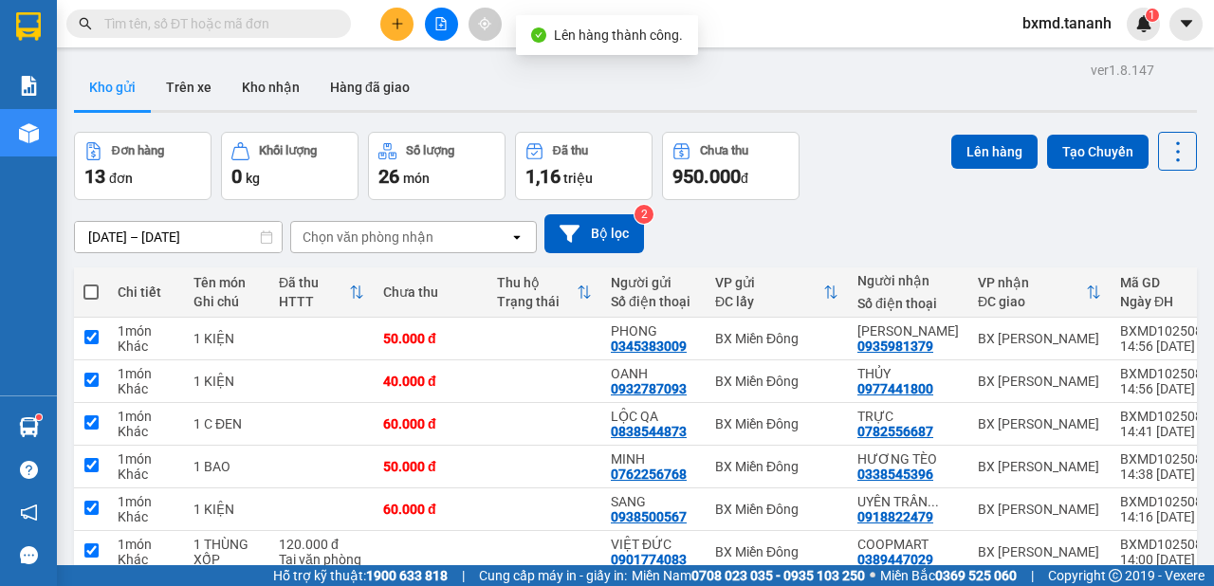
checkbox input "true"
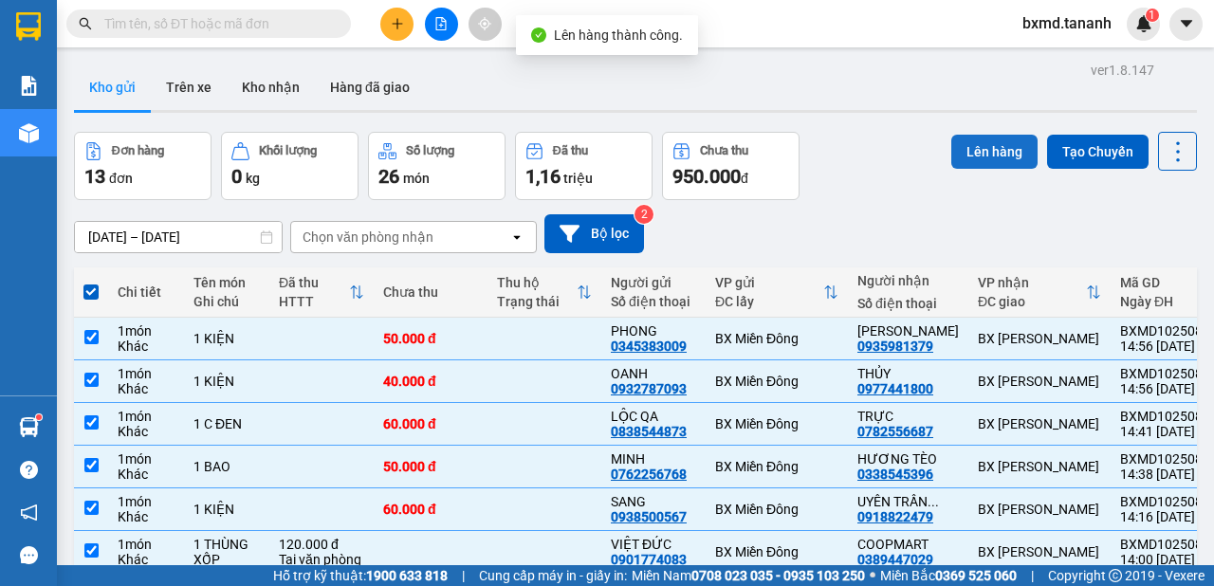
click at [972, 146] on button "Lên hàng" at bounding box center [994, 152] width 86 height 34
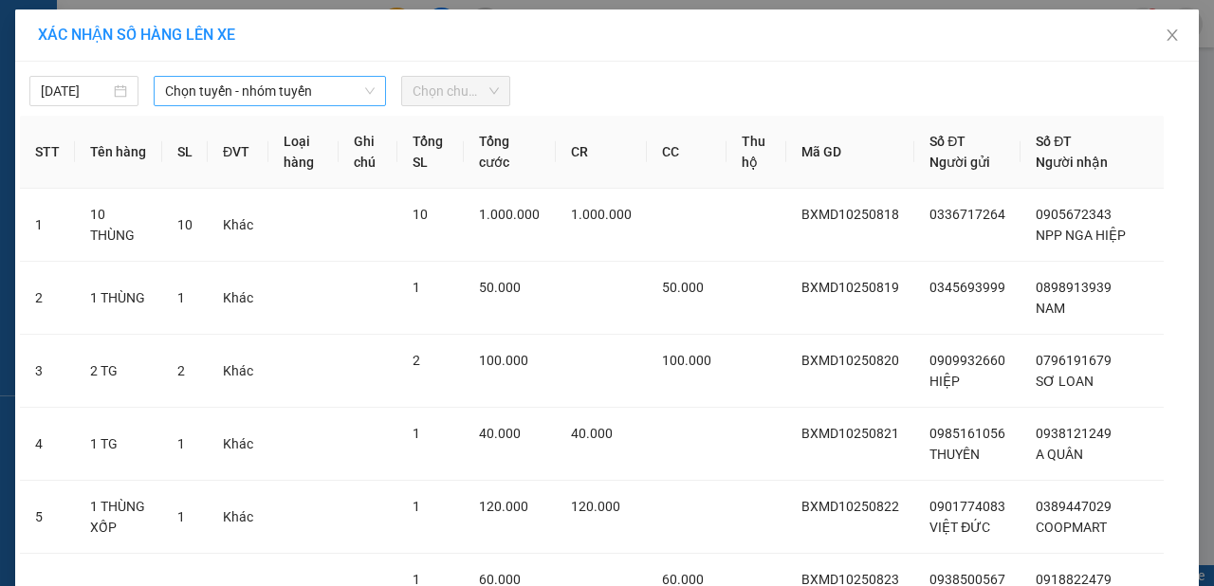
click at [346, 102] on span "Chọn tuyến - nhóm tuyến" at bounding box center [270, 91] width 210 height 28
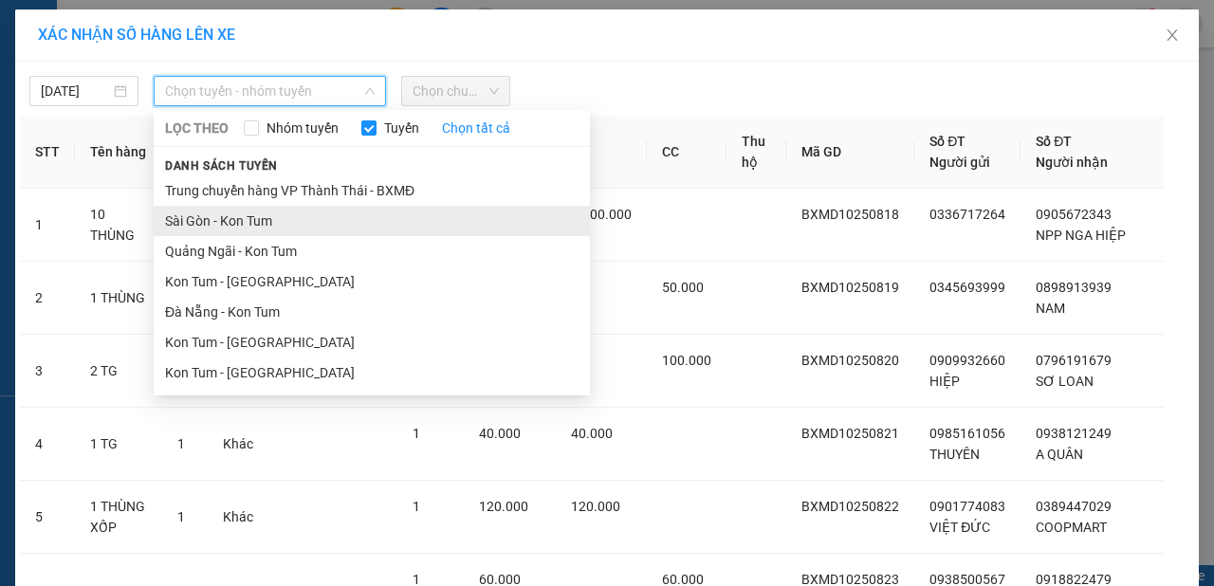
click at [283, 217] on li "Sài Gòn - Kon Tum" at bounding box center [372, 221] width 436 height 30
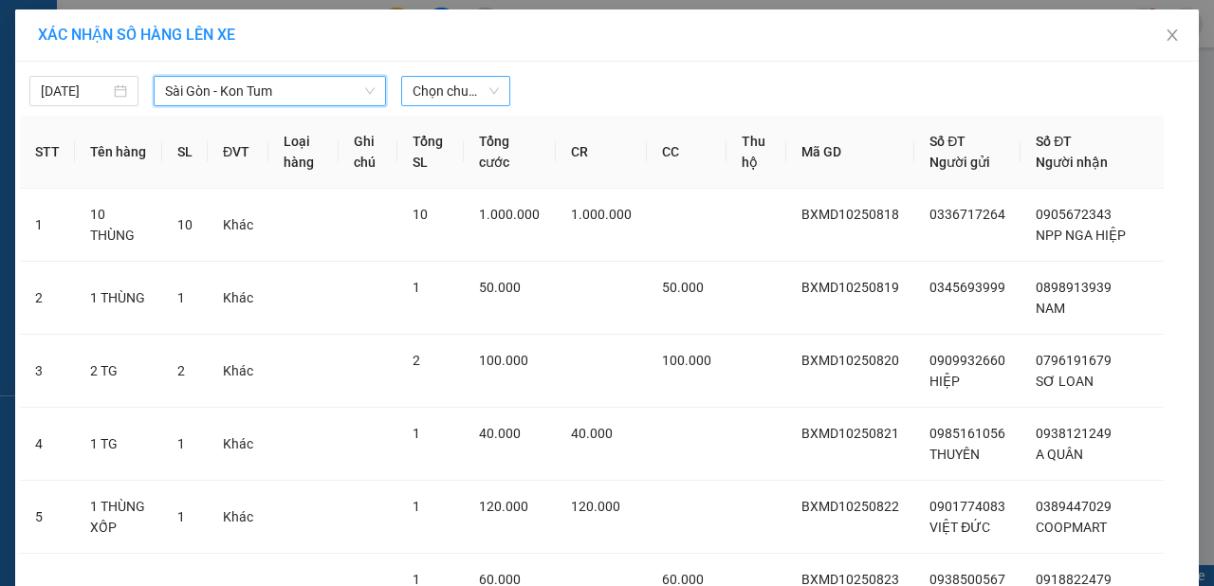
click at [470, 87] on span "Chọn chuyến" at bounding box center [455, 91] width 86 height 28
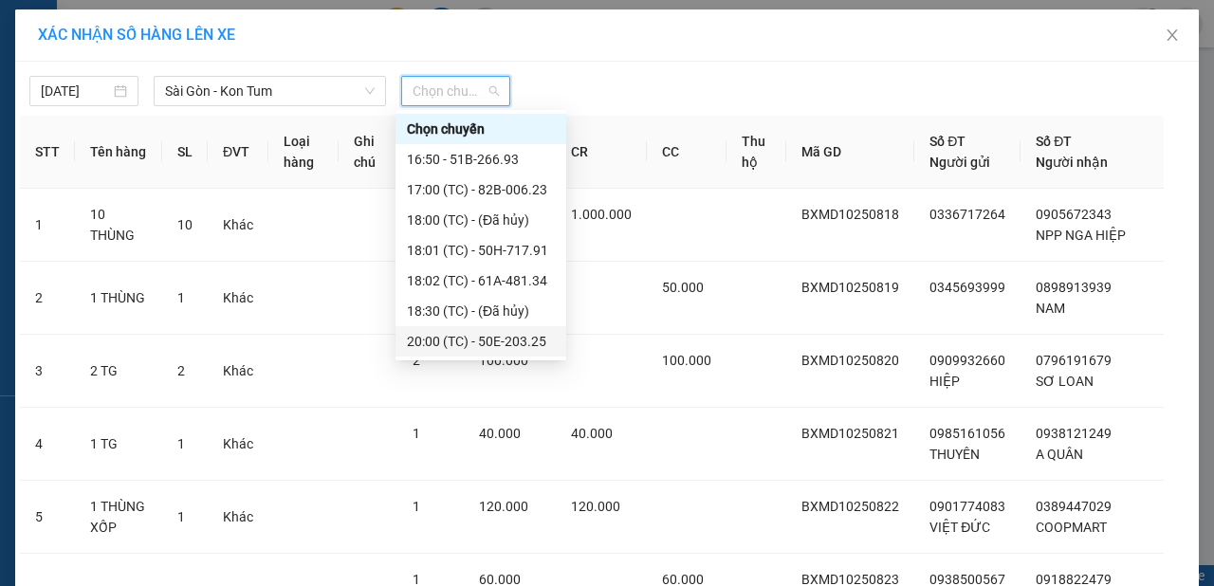
click at [504, 344] on div "20:00 (TC) - 50E-203.25" at bounding box center [481, 341] width 148 height 21
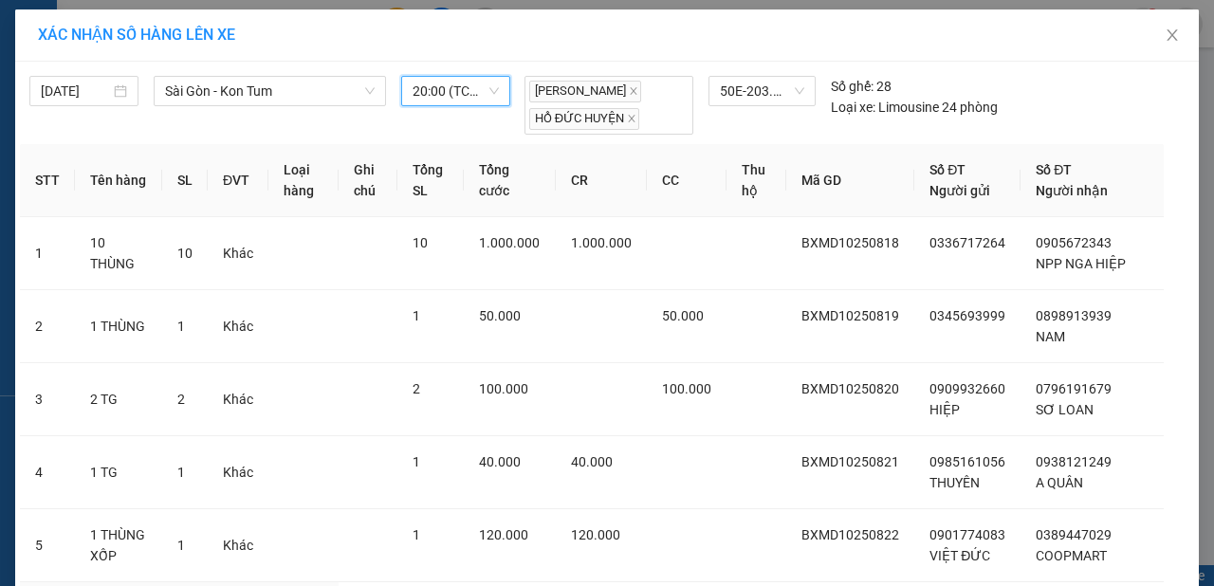
scroll to position [531, 0]
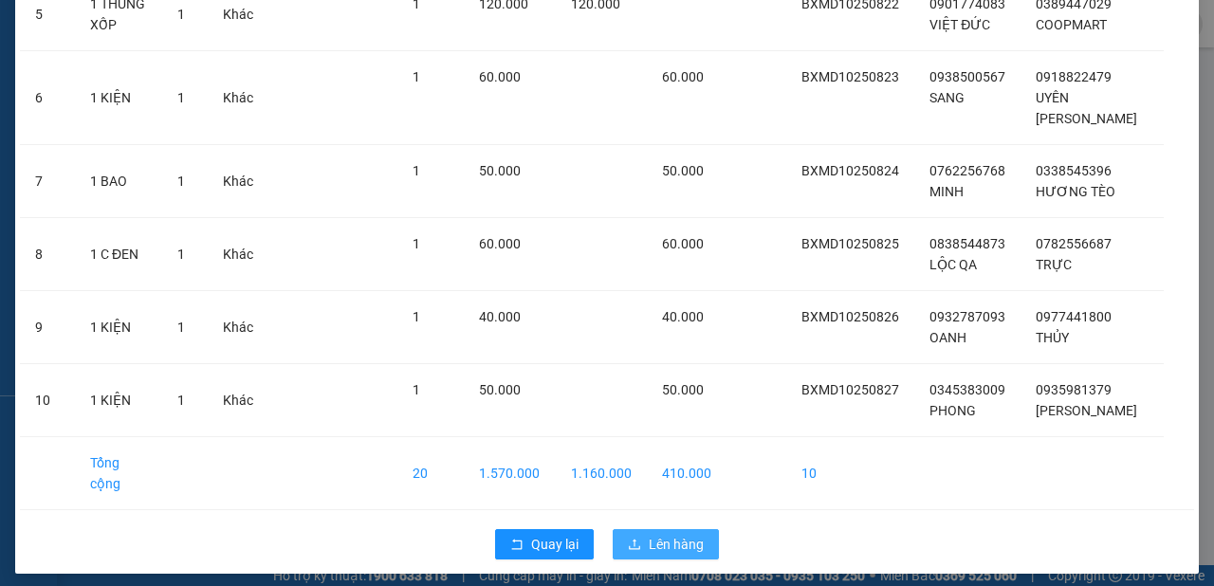
click at [684, 534] on span "Lên hàng" at bounding box center [676, 544] width 55 height 21
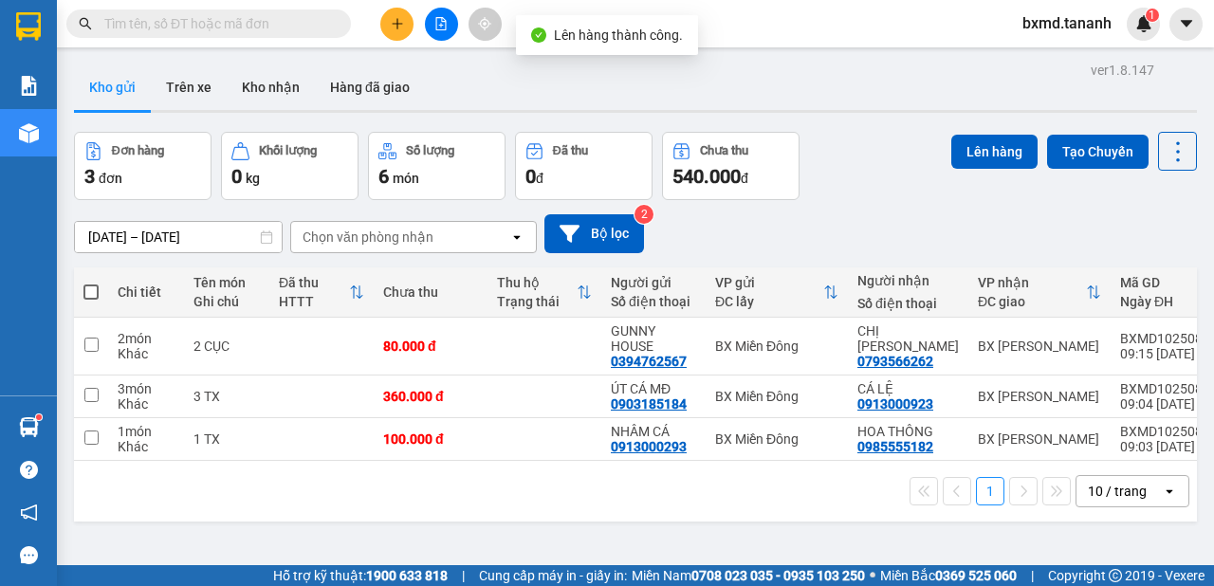
click at [99, 284] on th at bounding box center [91, 292] width 34 height 50
click at [100, 286] on th at bounding box center [91, 292] width 34 height 50
click at [97, 287] on span at bounding box center [90, 291] width 15 height 15
click at [91, 283] on input "checkbox" at bounding box center [91, 283] width 0 height 0
checkbox input "true"
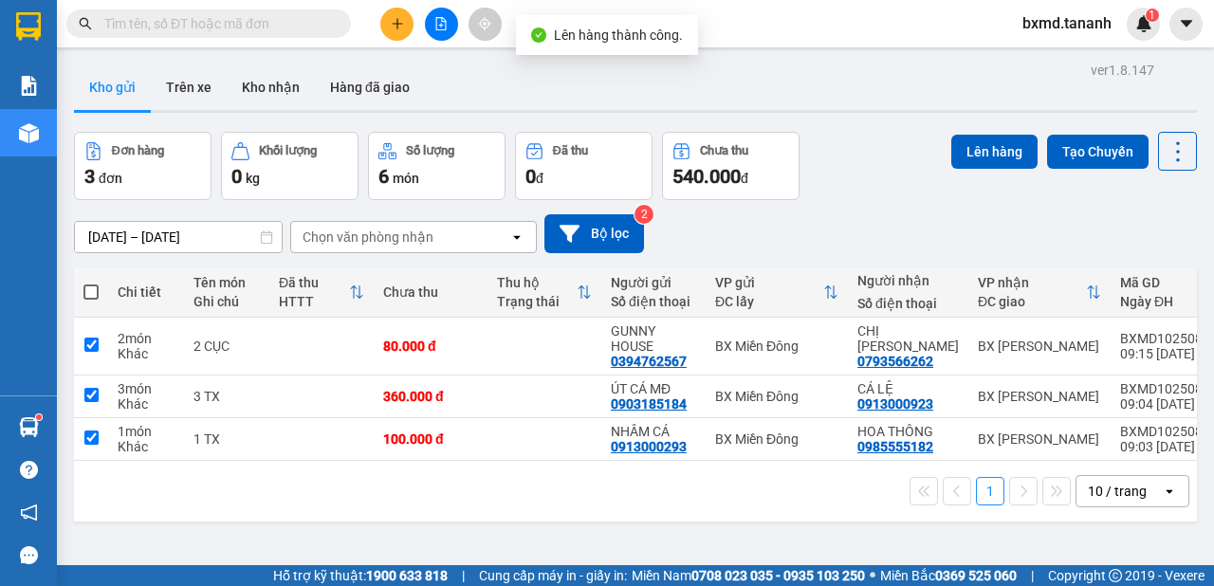
checkbox input "true"
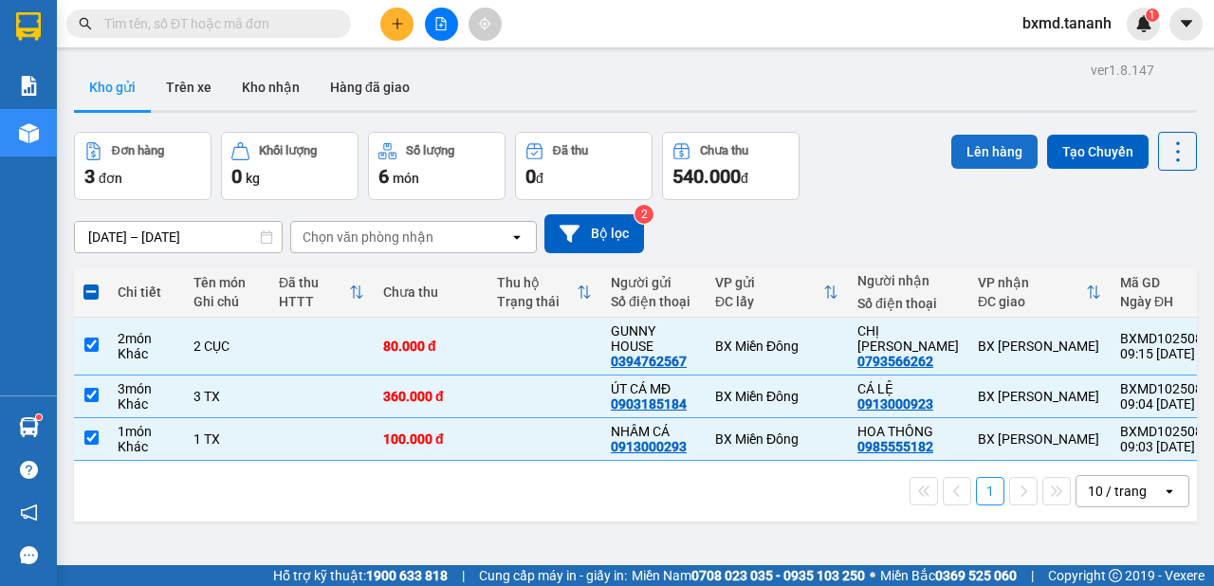
click at [1009, 154] on button "Lên hàng" at bounding box center [994, 152] width 86 height 34
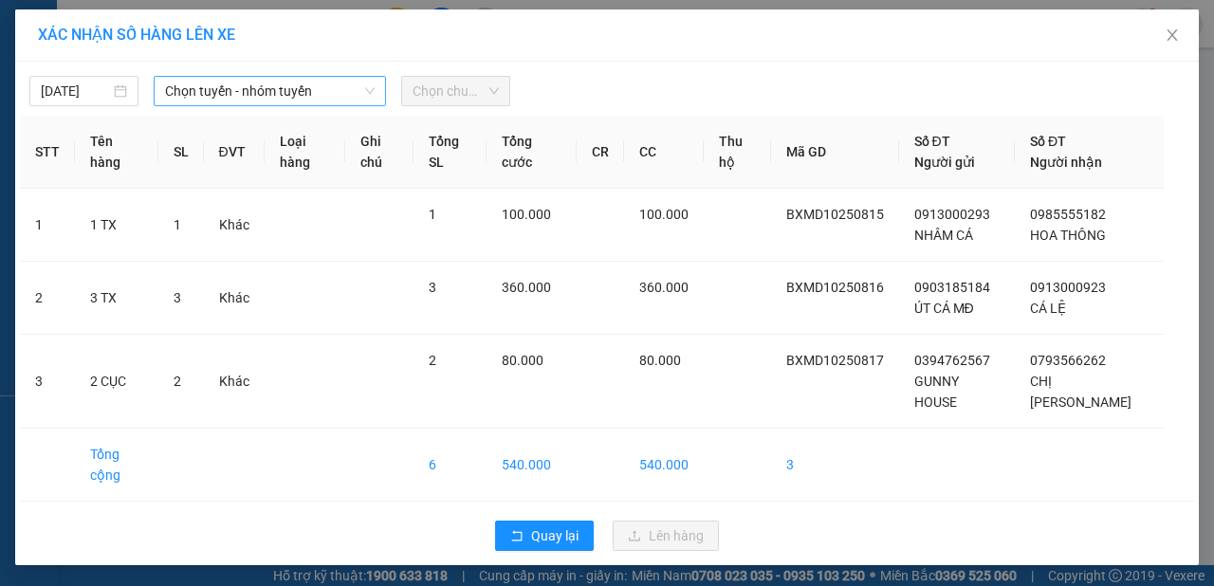
click at [315, 91] on span "Chọn tuyến - nhóm tuyến" at bounding box center [270, 91] width 210 height 28
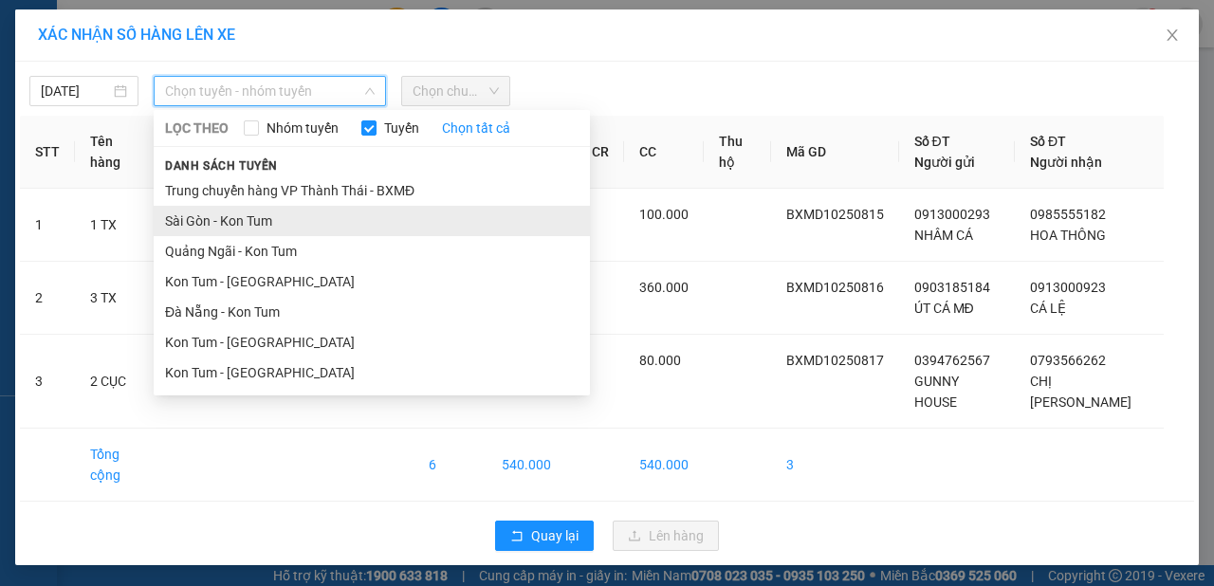
click at [278, 216] on li "Sài Gòn - Kon Tum" at bounding box center [372, 221] width 436 height 30
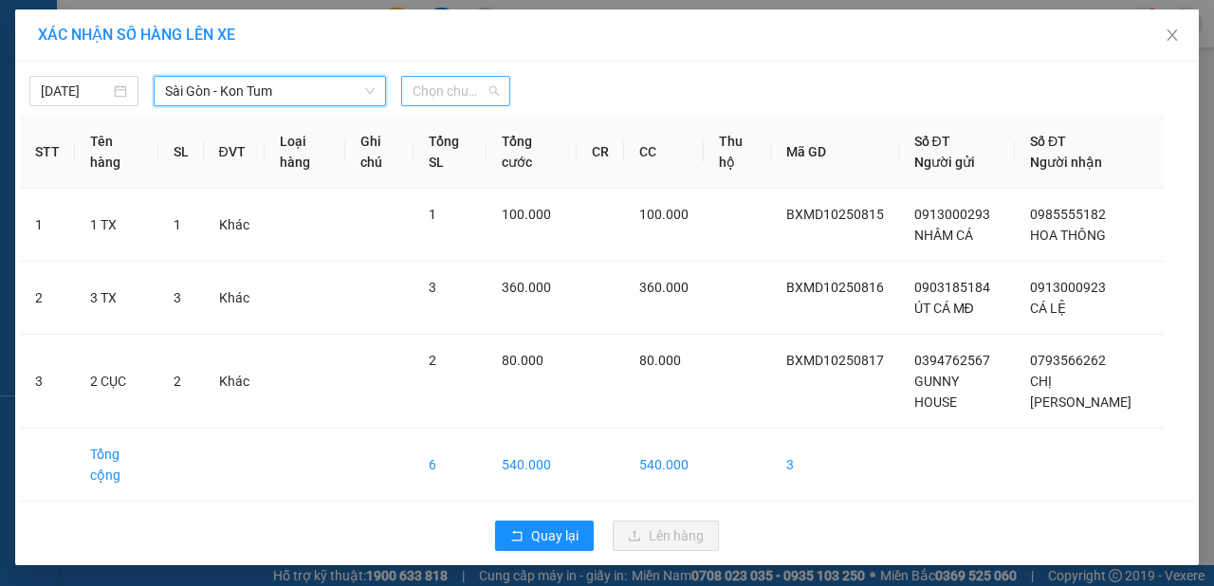
click at [489, 85] on span "Chọn chuyến" at bounding box center [455, 91] width 86 height 28
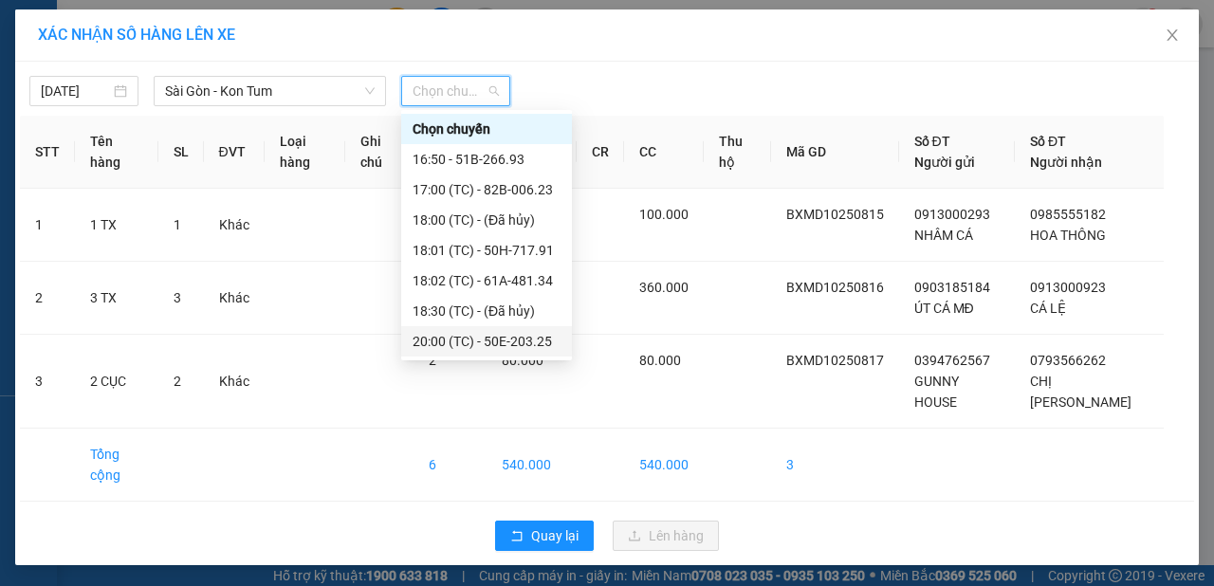
click at [511, 339] on div "20:00 (TC) - 50E-203.25" at bounding box center [486, 341] width 148 height 21
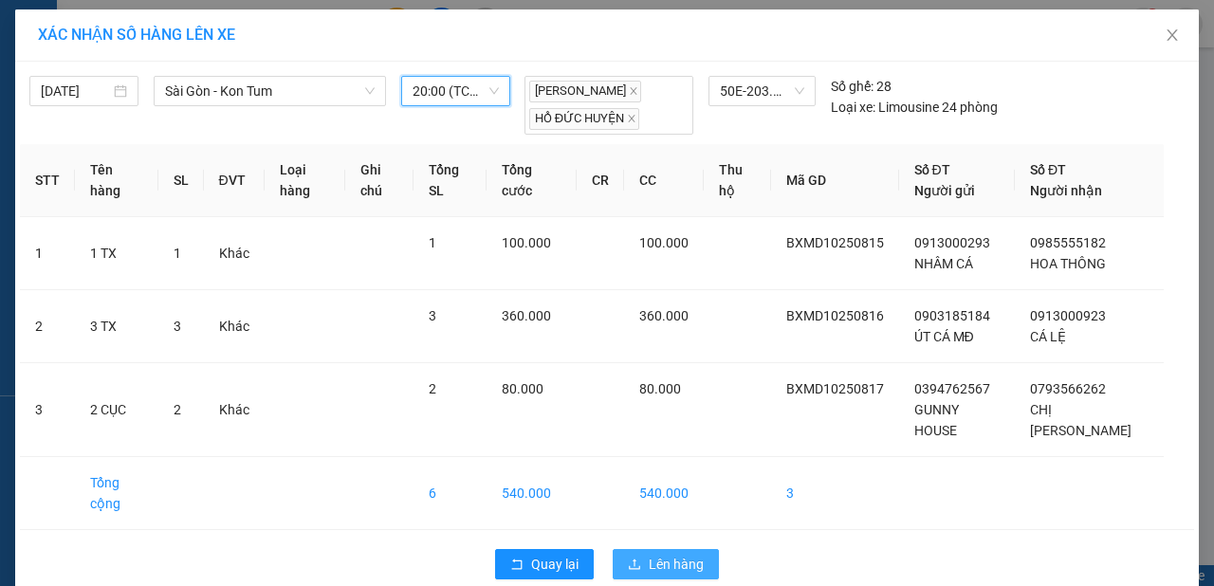
click at [690, 554] on span "Lên hàng" at bounding box center [676, 564] width 55 height 21
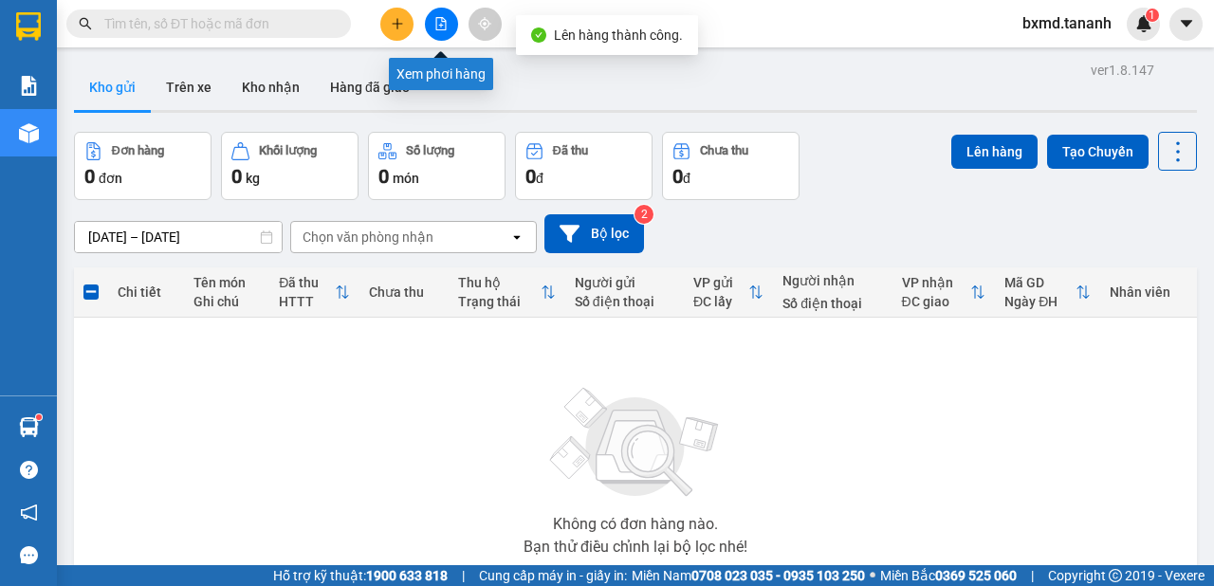
click at [444, 27] on icon "file-add" at bounding box center [440, 23] width 13 height 13
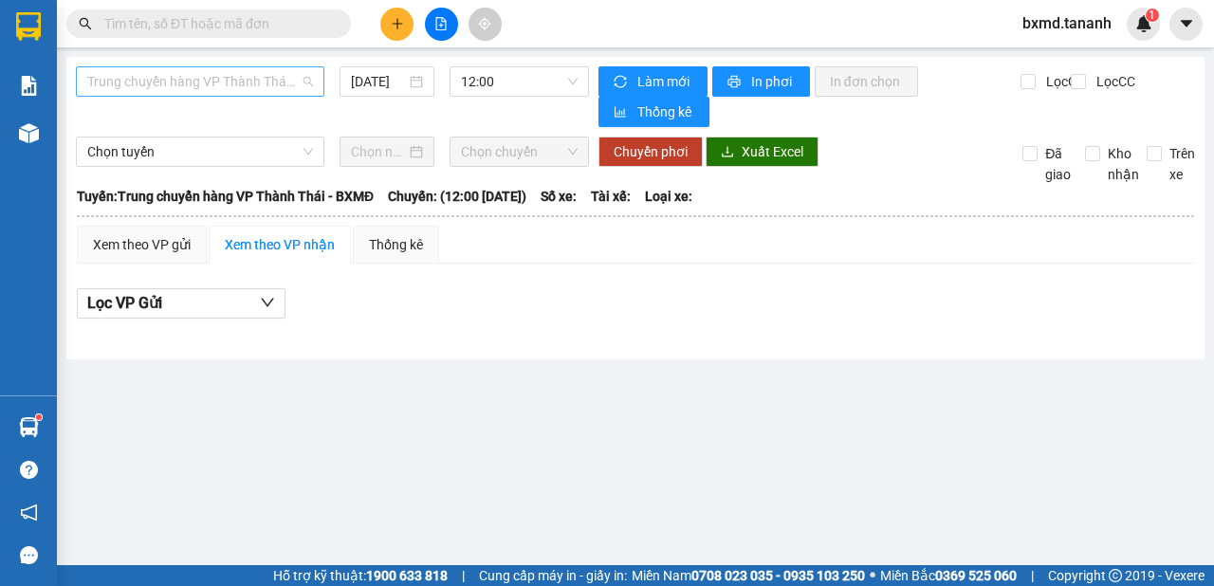
click at [269, 71] on span "Trung chuyển hàng VP Thành Thái - BXMĐ" at bounding box center [200, 81] width 226 height 28
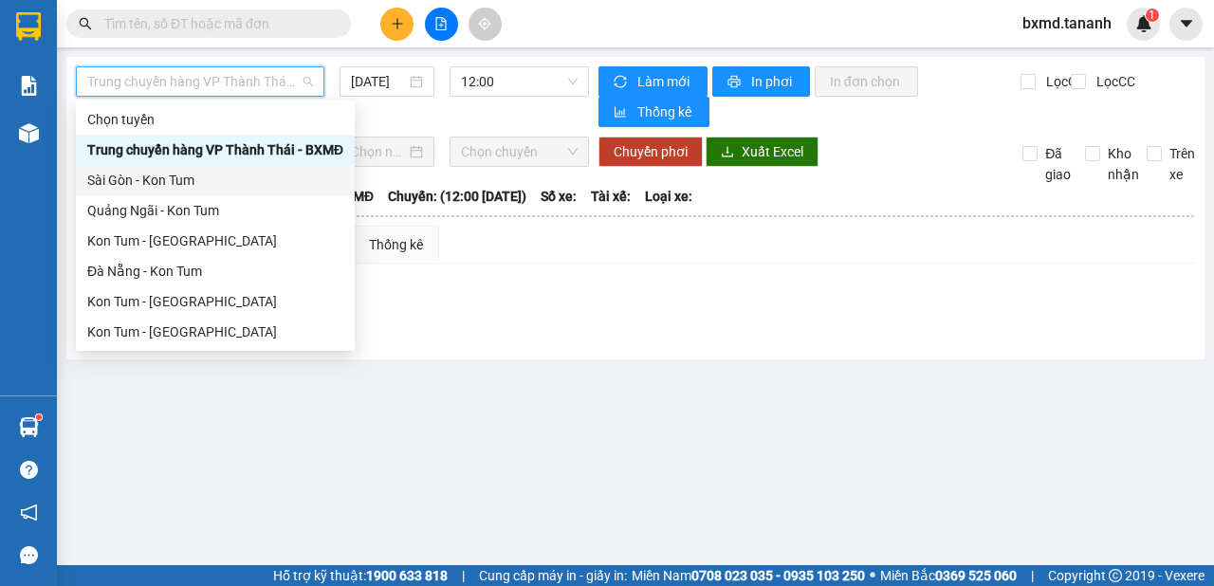
click at [247, 186] on div "Sài Gòn - Kon Tum" at bounding box center [215, 180] width 256 height 21
type input "[DATE]"
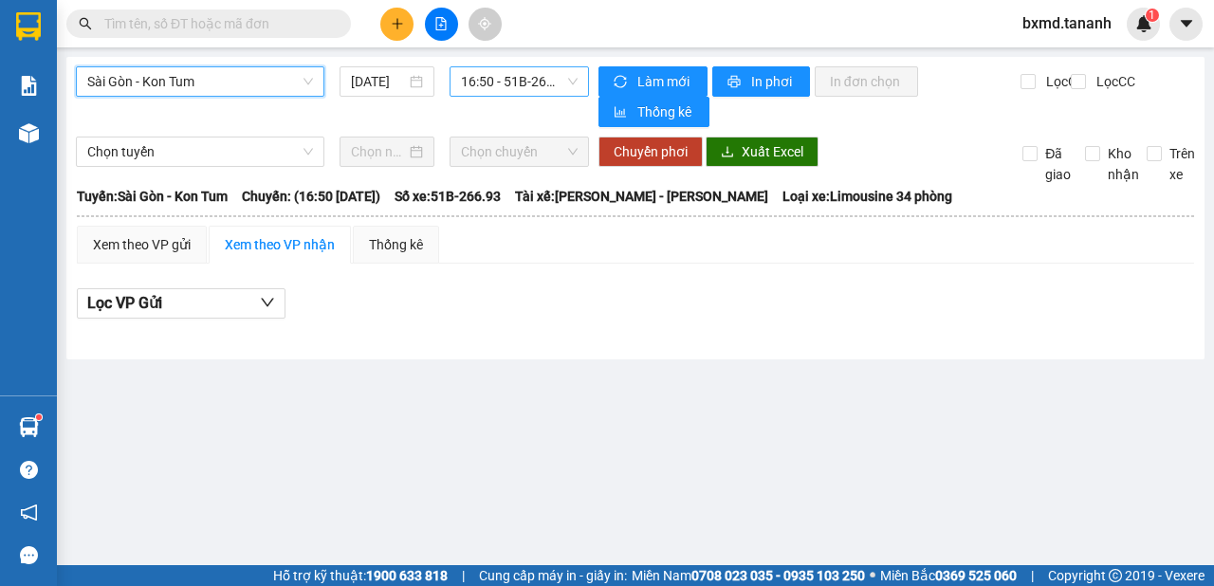
click at [481, 85] on span "16:50 - 51B-266.93" at bounding box center [519, 81] width 116 height 28
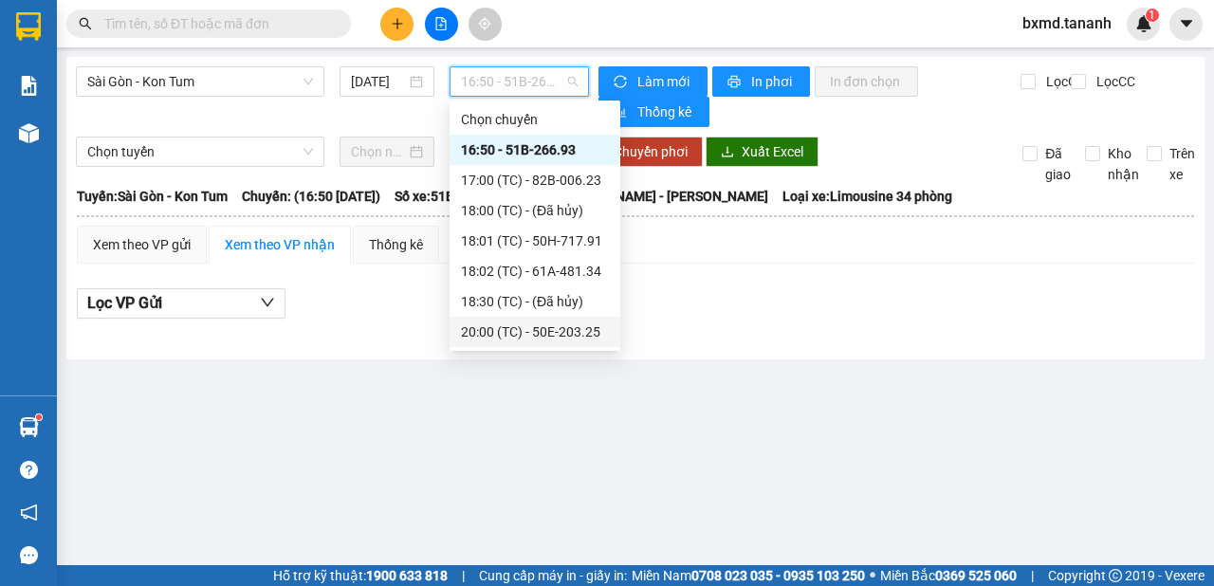
click at [531, 339] on div "20:00 (TC) - 50E-203.25" at bounding box center [535, 331] width 148 height 21
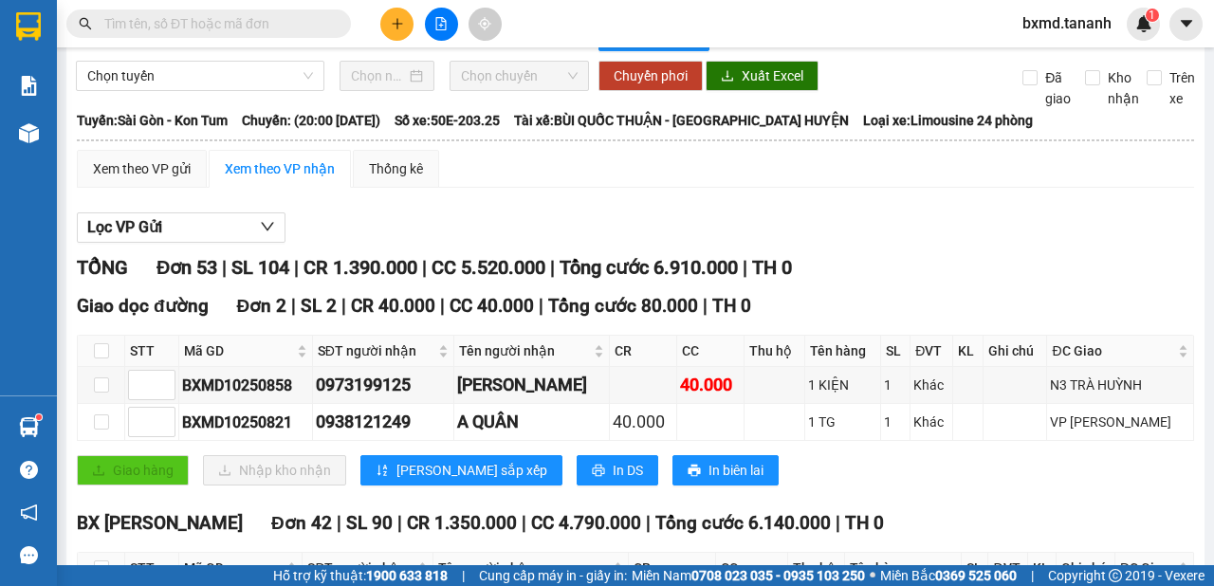
scroll to position [152, 0]
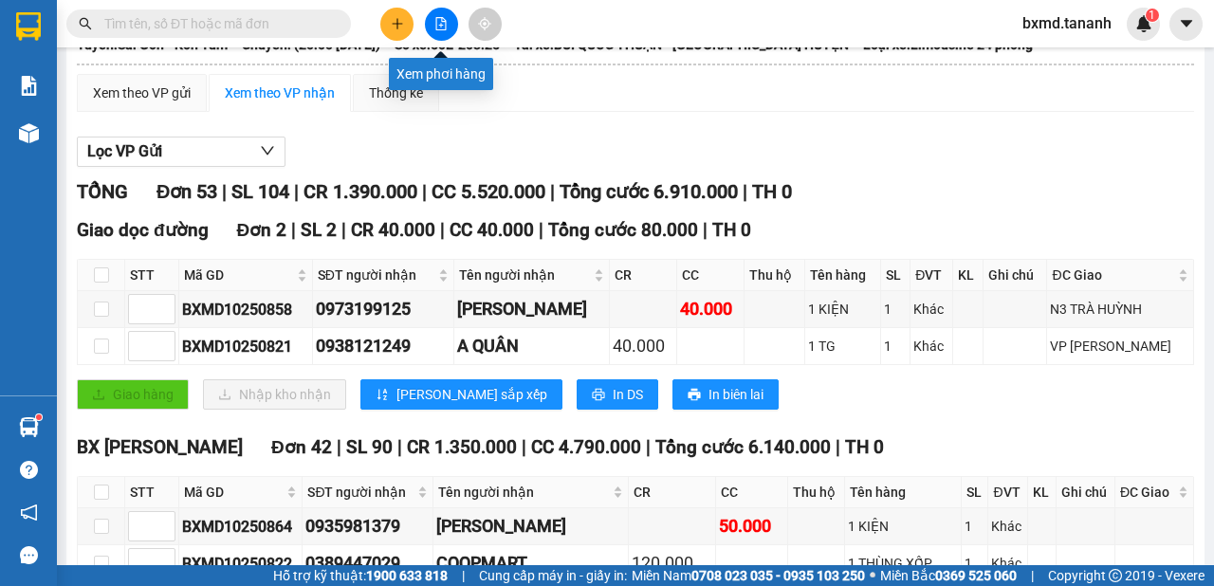
drag, startPoint x: 432, startPoint y: 19, endPoint x: 458, endPoint y: 53, distance: 42.7
click at [431, 19] on button at bounding box center [441, 24] width 33 height 33
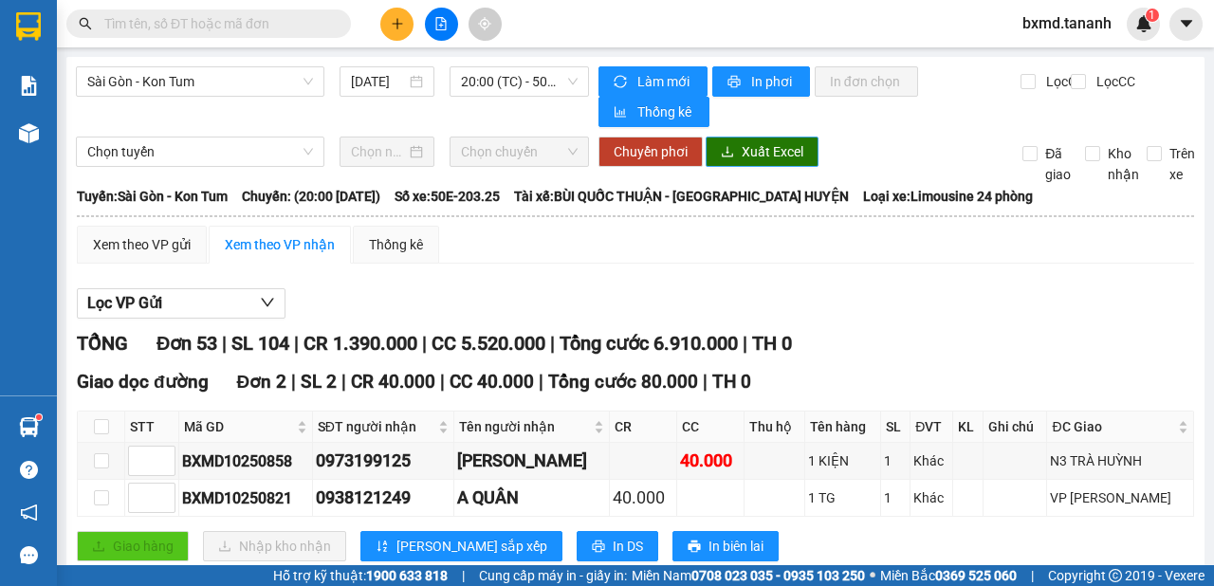
click at [765, 157] on span "Xuất Excel" at bounding box center [772, 151] width 62 height 21
click at [268, 76] on span "Sài Gòn - Kon Tum" at bounding box center [200, 81] width 226 height 28
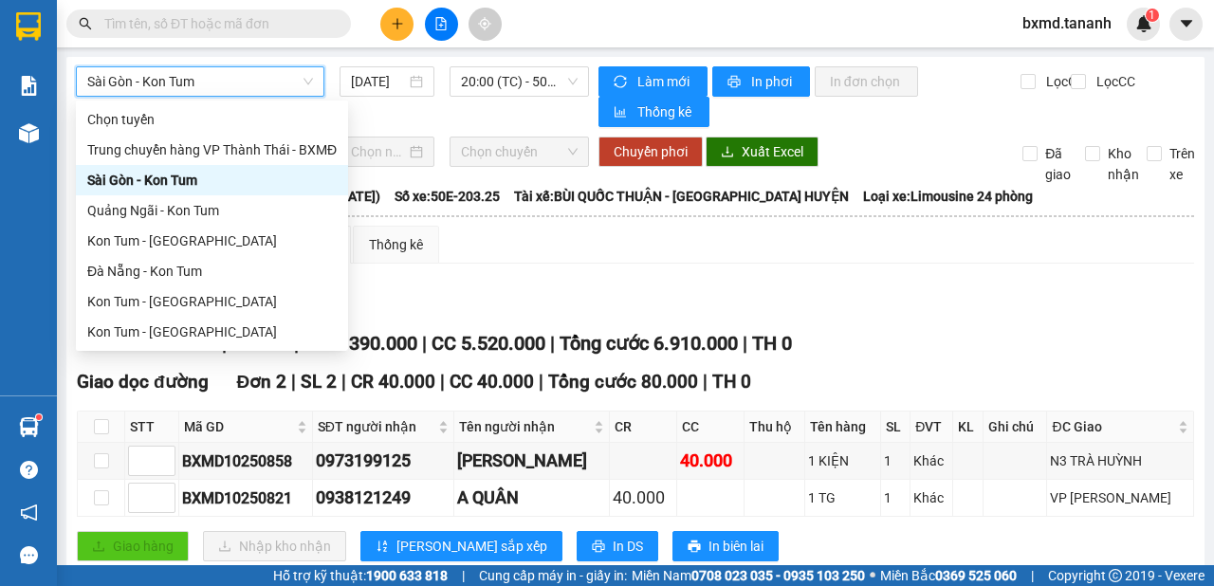
click at [269, 77] on span "Sài Gòn - Kon Tum" at bounding box center [200, 81] width 226 height 28
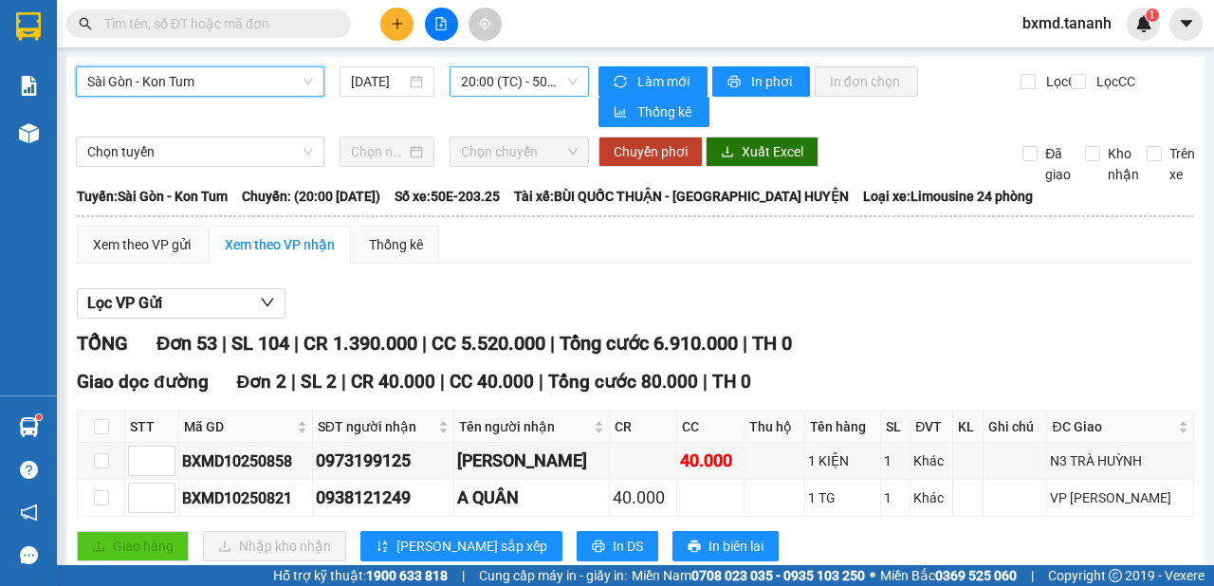
click at [558, 77] on span "20:00 (TC) - 50E-203.25" at bounding box center [519, 81] width 116 height 28
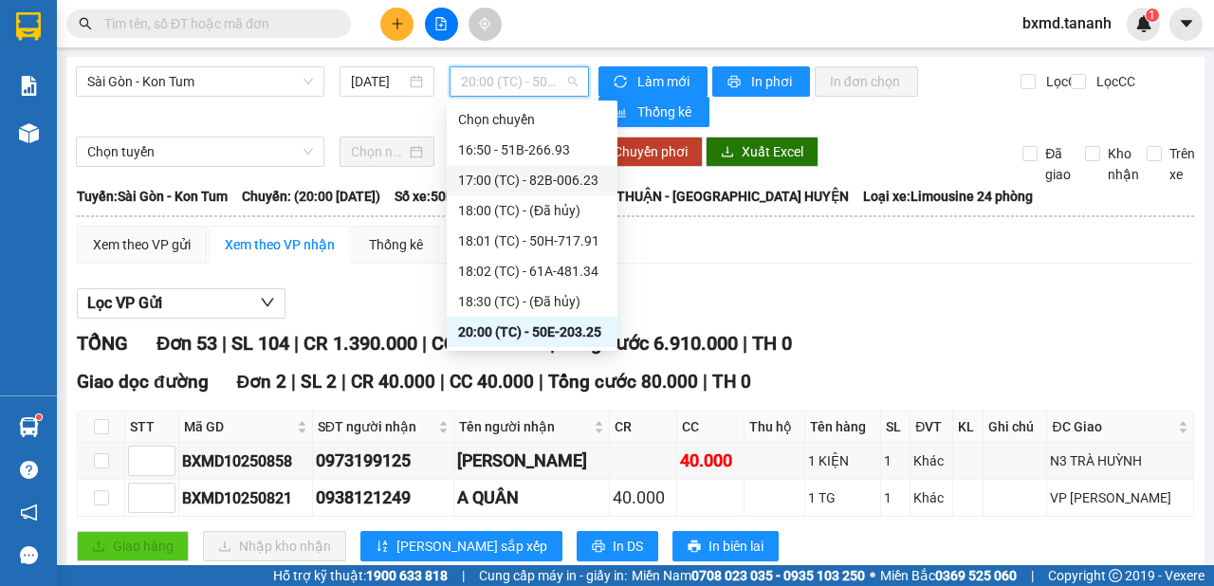
click at [583, 182] on div "17:00 (TC) - 82B-006.23" at bounding box center [532, 180] width 148 height 21
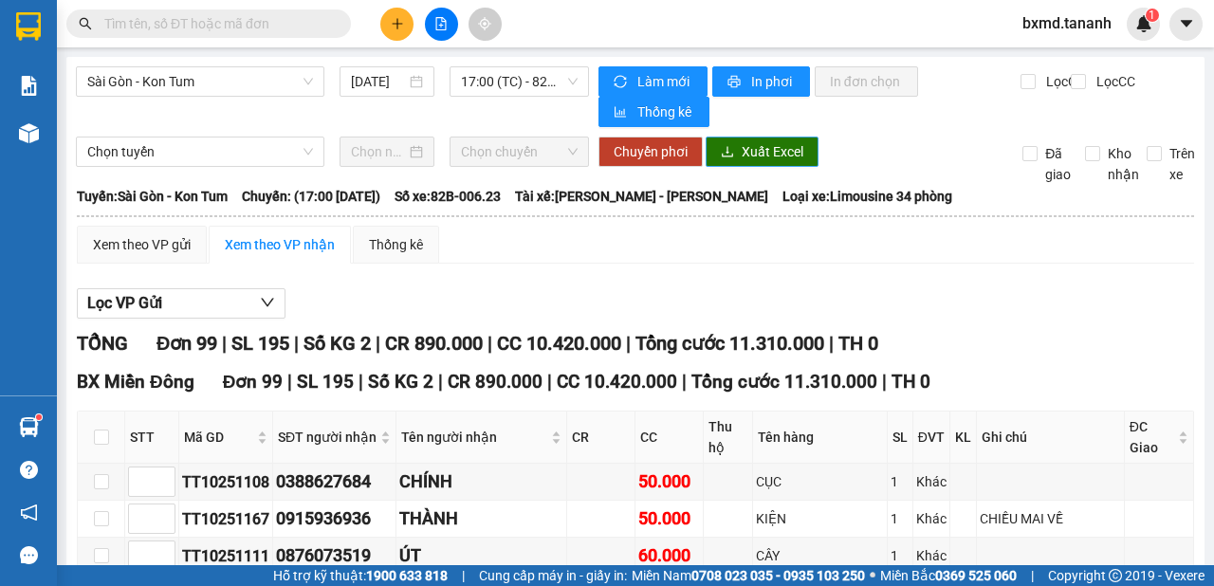
click at [767, 149] on span "Xuất Excel" at bounding box center [772, 151] width 62 height 21
